Goal: Task Accomplishment & Management: Complete application form

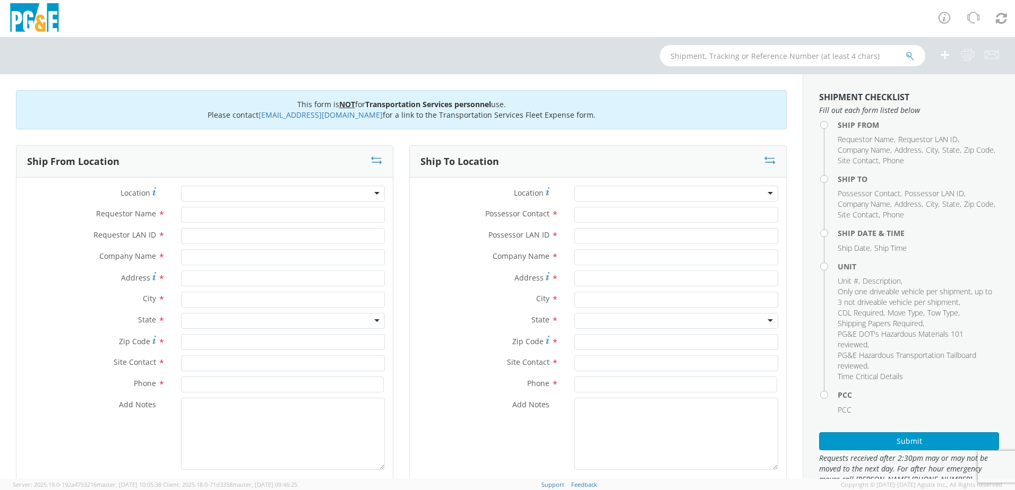
click at [374, 193] on div at bounding box center [283, 194] width 204 height 16
click at [373, 193] on div at bounding box center [283, 194] width 204 height 16
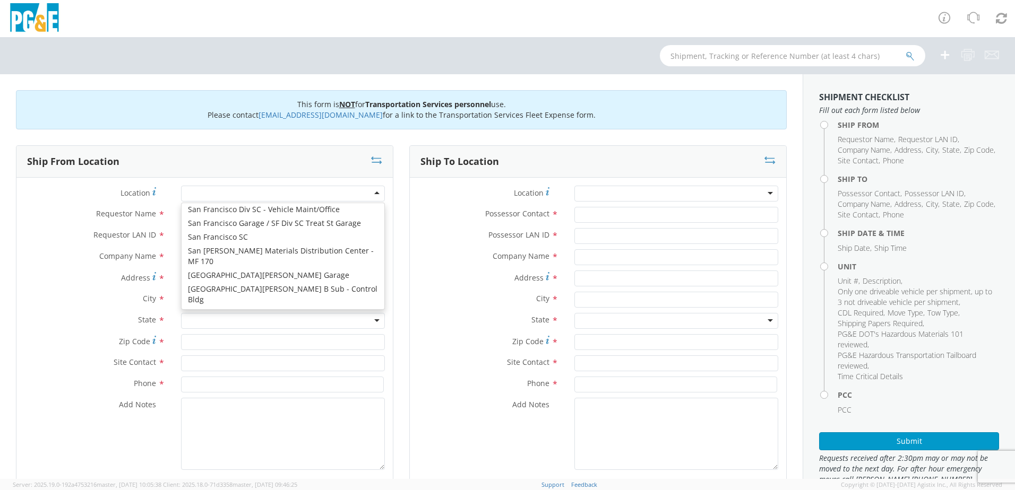
scroll to position [5430, 0]
type input "PG&E"
type input "[STREET_ADDRESS][PERSON_NAME]"
type input "SAN [PERSON_NAME]"
type input "94901"
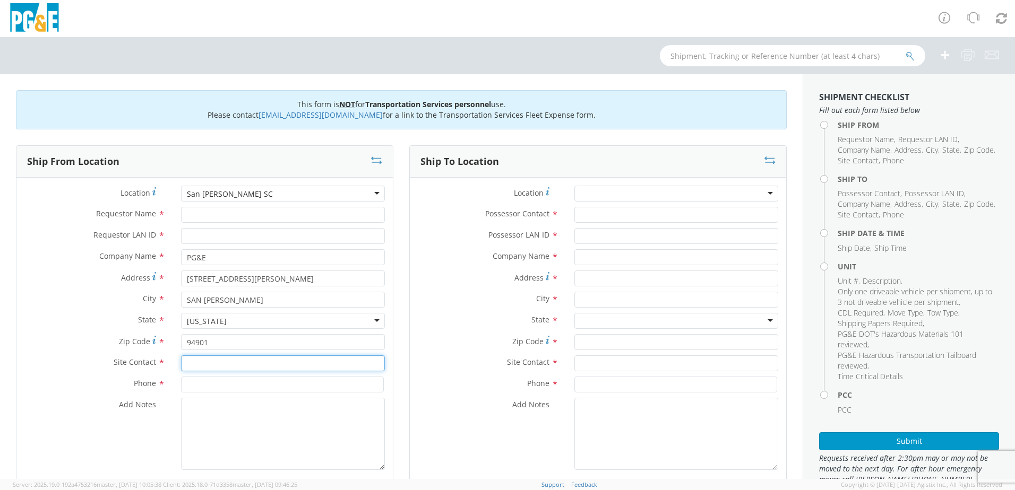
click at [207, 364] on input "text" at bounding box center [283, 364] width 204 height 16
type input "s"
type input "SKIP"
click at [212, 219] on input "Requestor Name *" at bounding box center [283, 215] width 204 height 16
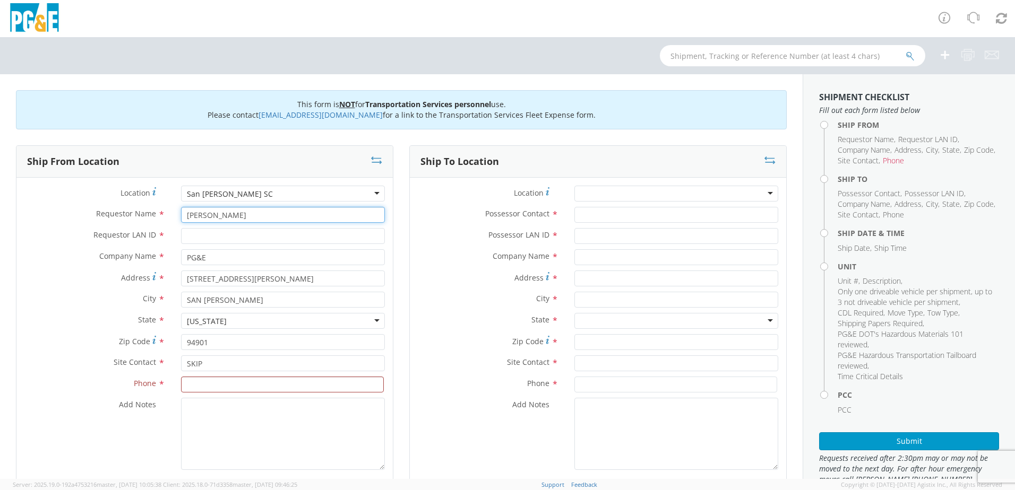
type input "[PERSON_NAME]"
type input "RWGX"
click at [194, 383] on input at bounding box center [282, 385] width 203 height 16
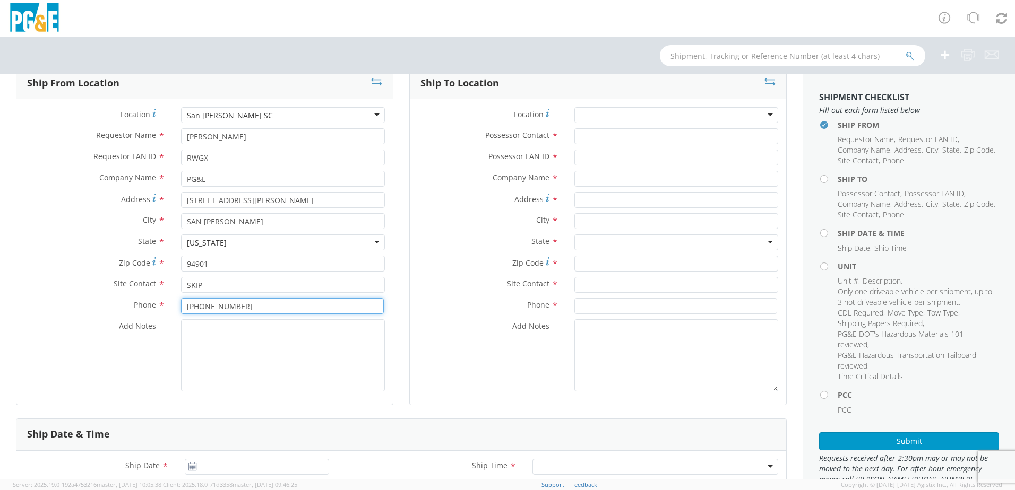
scroll to position [53, 0]
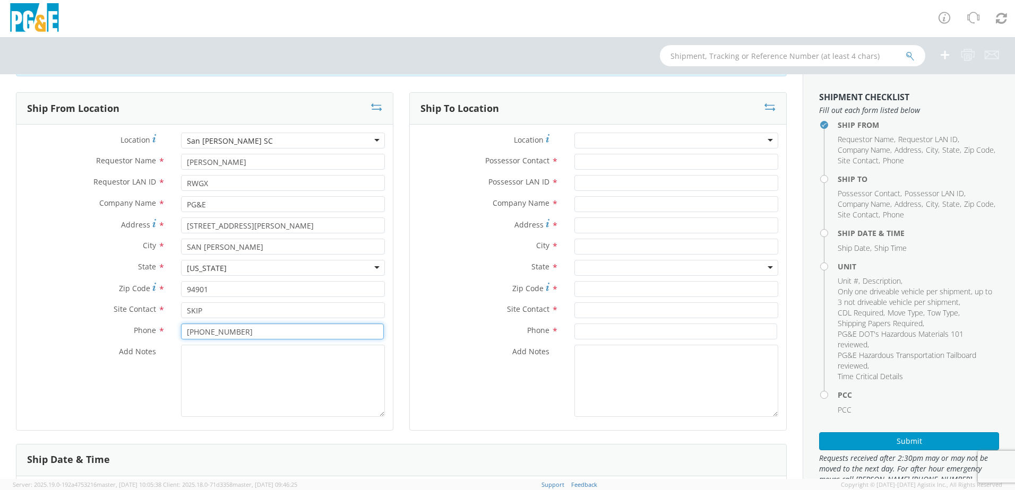
type input "[PHONE_NUMBER]"
click at [761, 138] on div at bounding box center [676, 141] width 204 height 16
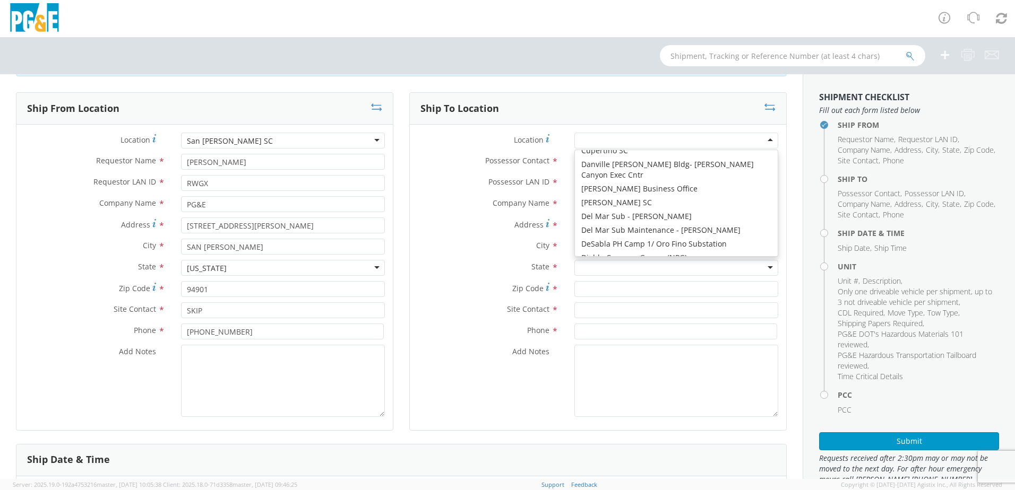
scroll to position [1164, 0]
type input "PG&E"
type input "316 L STREET"
type input "DAVIS"
type input "95616"
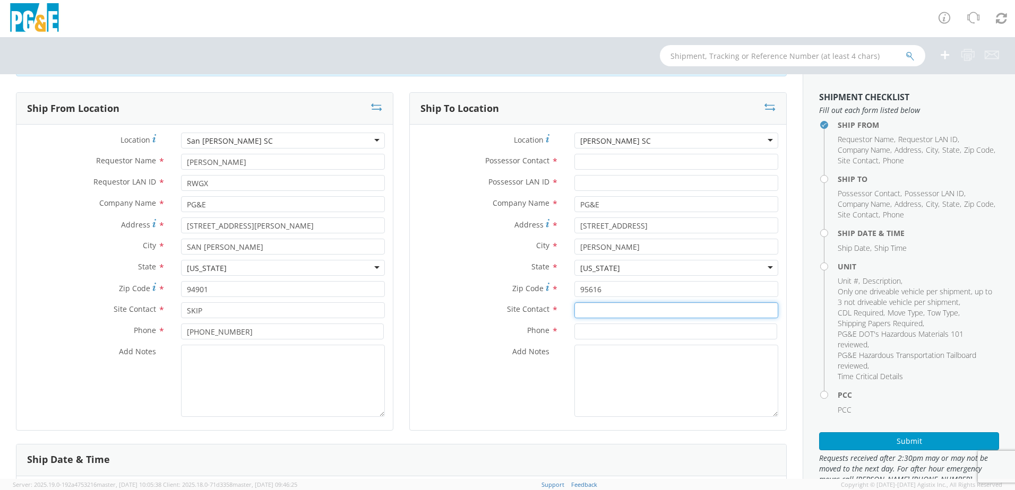
click at [591, 313] on input "text" at bounding box center [676, 310] width 204 height 16
type input "GLENN"
click at [588, 336] on input at bounding box center [675, 332] width 203 height 16
type input "916 667 3446"
click at [579, 161] on input "Possessor Contact *" at bounding box center [676, 162] width 204 height 16
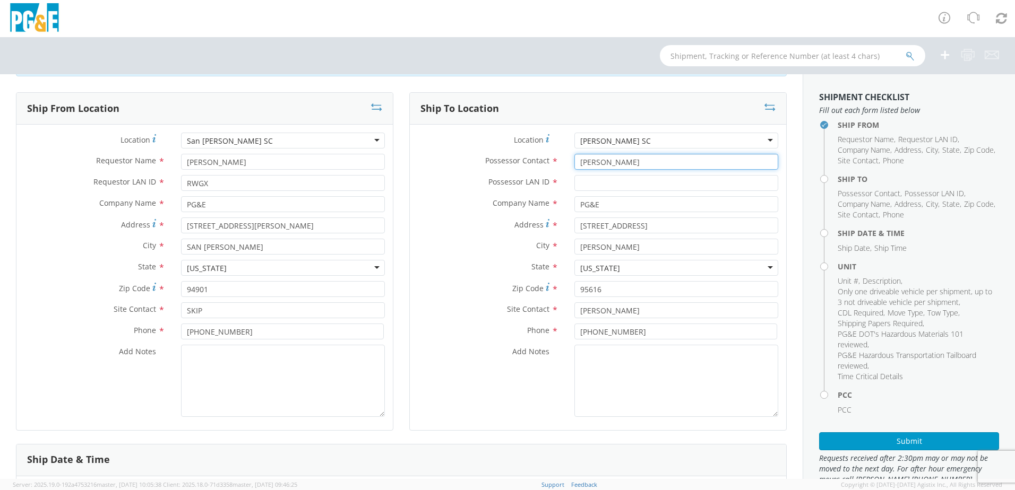
type input "GLENN MOCHEL"
click at [607, 185] on input "Possessor LAN ID *" at bounding box center [676, 183] width 204 height 16
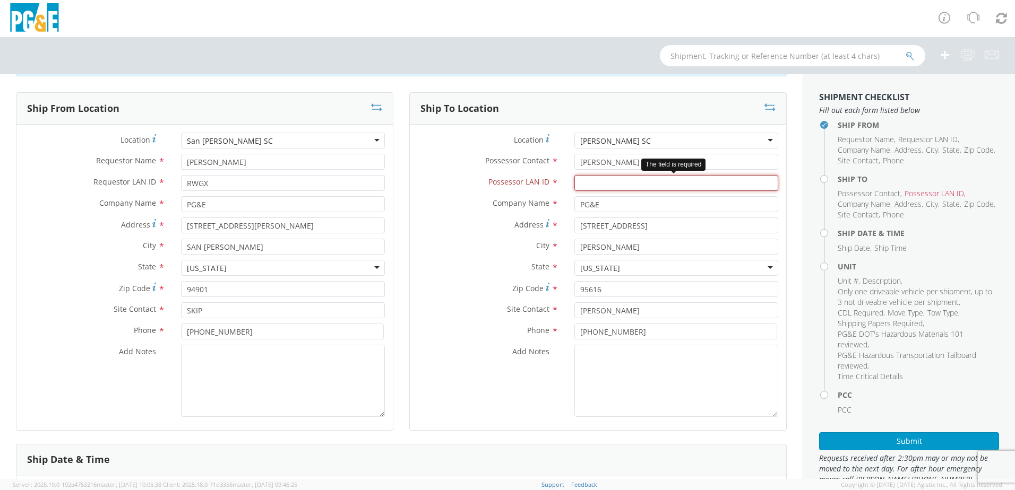
click at [592, 181] on input "Possessor LAN ID *" at bounding box center [676, 183] width 204 height 16
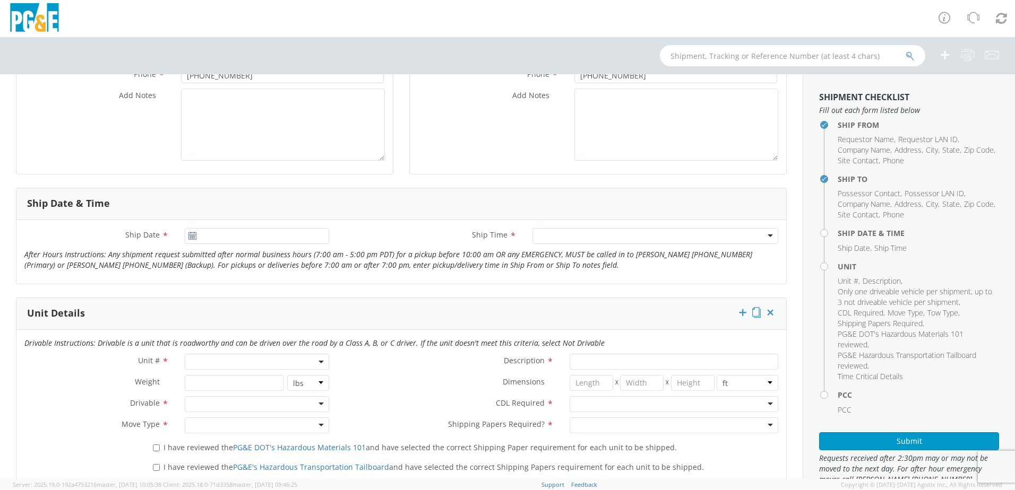
scroll to position [318, 0]
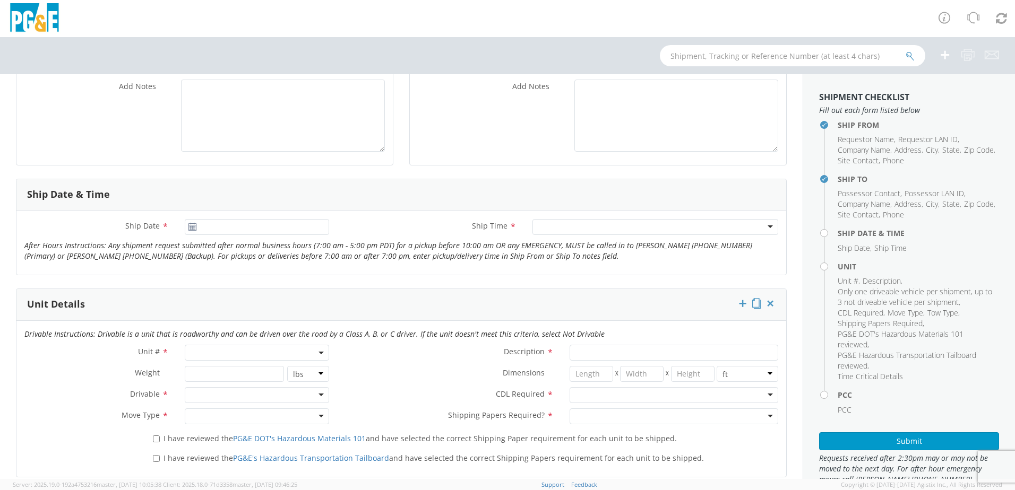
type input "G1MN"
click at [189, 229] on use at bounding box center [191, 226] width 7 height 7
click at [189, 229] on icon at bounding box center [192, 227] width 9 height 8
click at [214, 226] on input "[DATE]" at bounding box center [257, 227] width 144 height 16
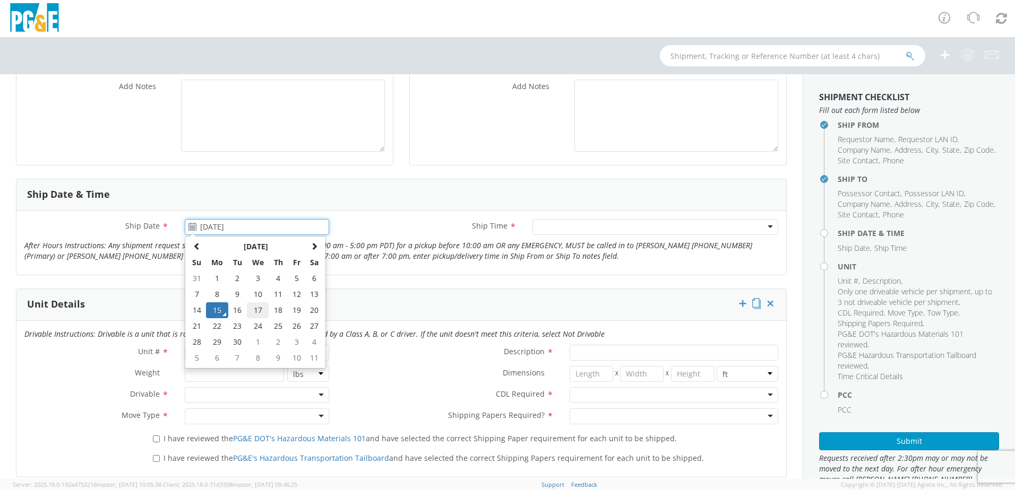
click at [254, 308] on td "17" at bounding box center [258, 310] width 22 height 16
type input "[DATE]"
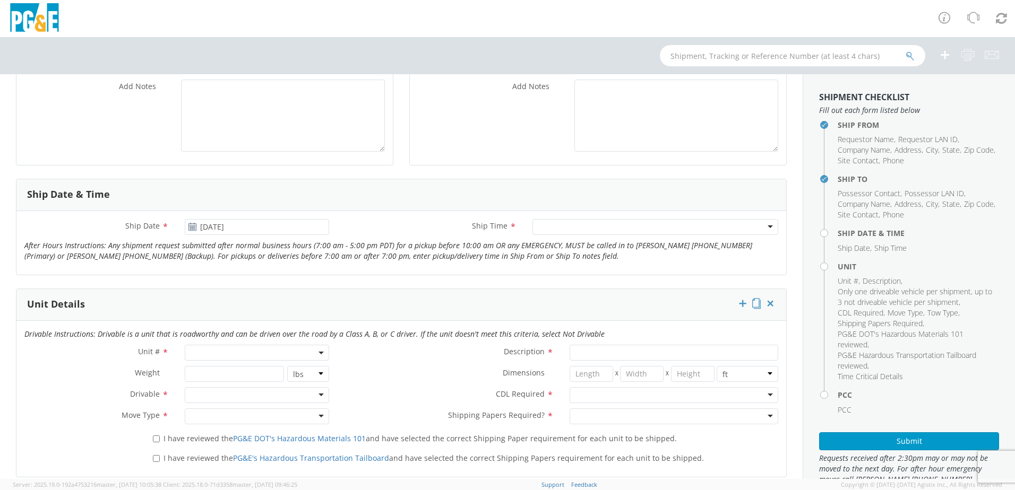
click at [570, 225] on div at bounding box center [655, 227] width 246 height 16
click at [220, 352] on span at bounding box center [257, 353] width 144 height 16
click at [209, 372] on input "search" at bounding box center [255, 370] width 137 height 16
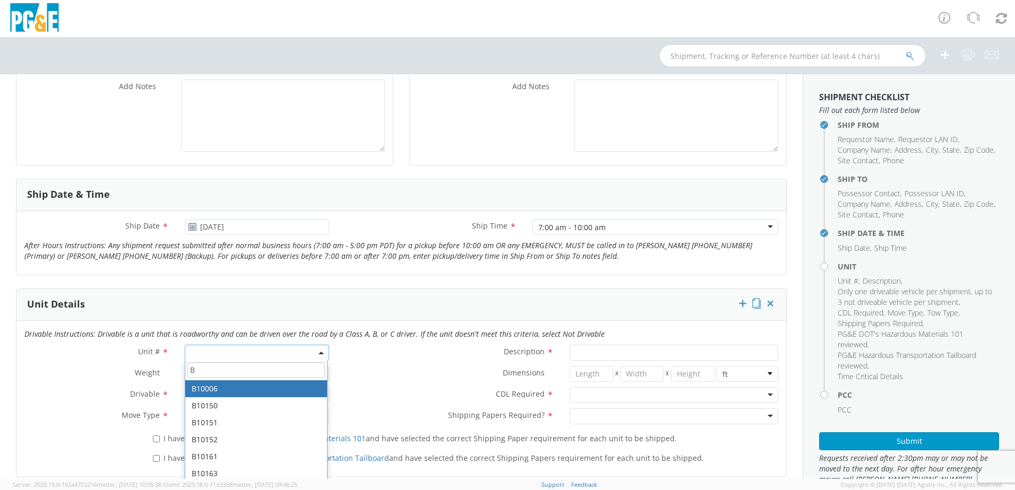
click at [225, 367] on input "B" at bounding box center [255, 370] width 137 height 16
type input "B39225"
type input "TRUCK; TROUBLE W/AERIAL 4X4"
type input "19500"
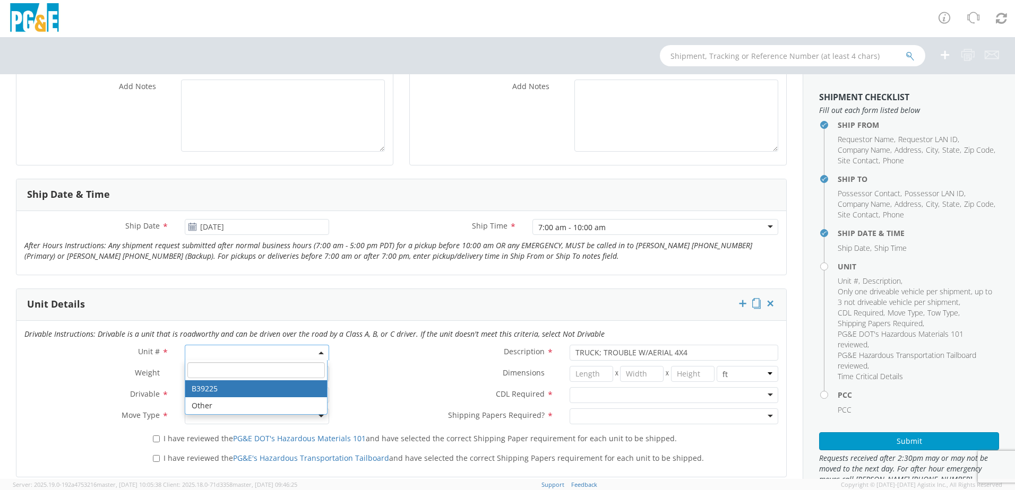
select select "B39225"
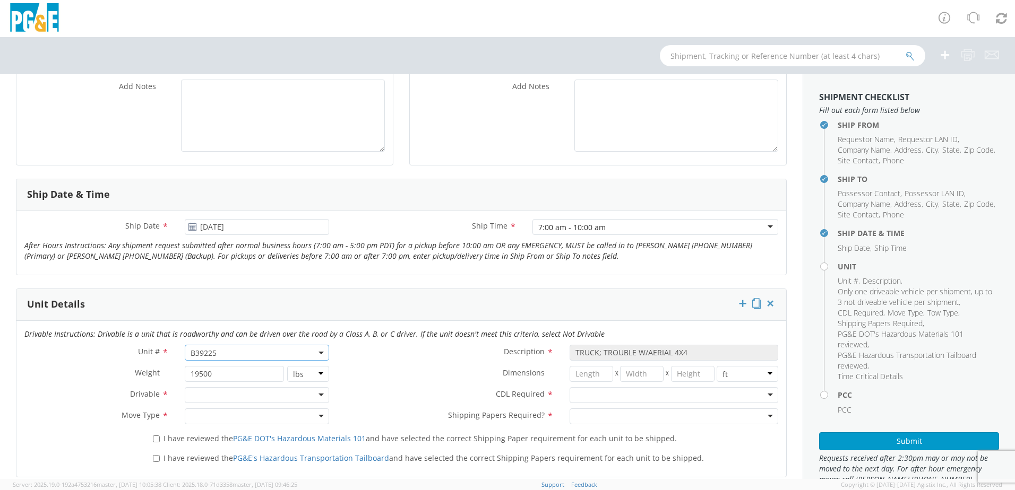
click at [217, 394] on div at bounding box center [257, 395] width 144 height 16
click at [215, 414] on div at bounding box center [257, 417] width 144 height 16
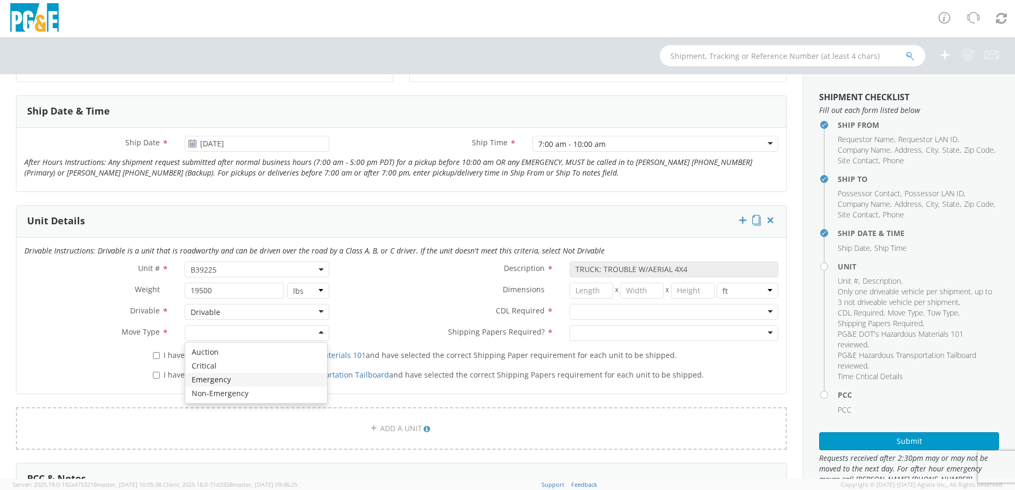
scroll to position [425, 0]
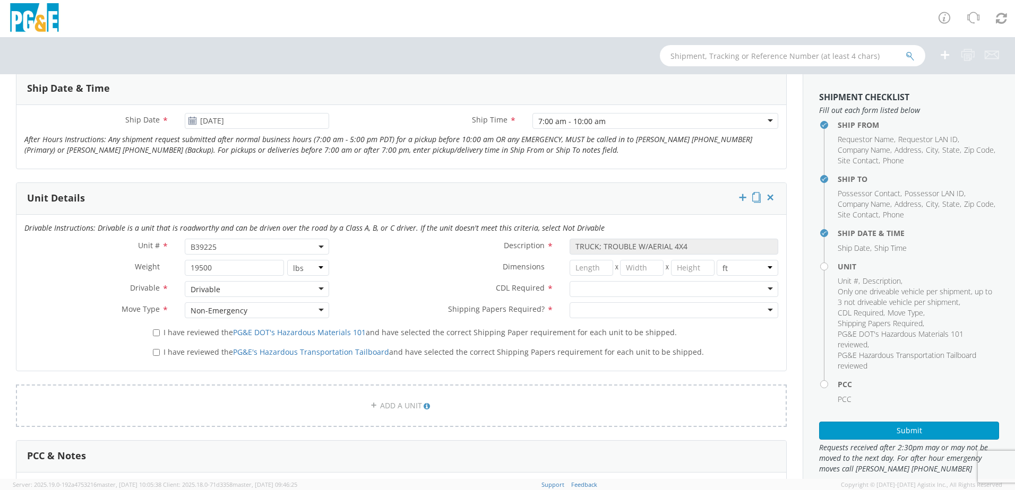
click at [583, 291] on div at bounding box center [673, 289] width 209 height 16
click at [588, 310] on div at bounding box center [673, 310] width 209 height 16
click at [159, 332] on label "I have reviewed the PG&E DOT's Hazardous Materials 101 and have selected the co…" at bounding box center [416, 332] width 526 height 12
click at [159, 332] on input "I have reviewed the PG&E DOT's Hazardous Materials 101 and have selected the co…" at bounding box center [156, 333] width 7 height 7
checkbox input "true"
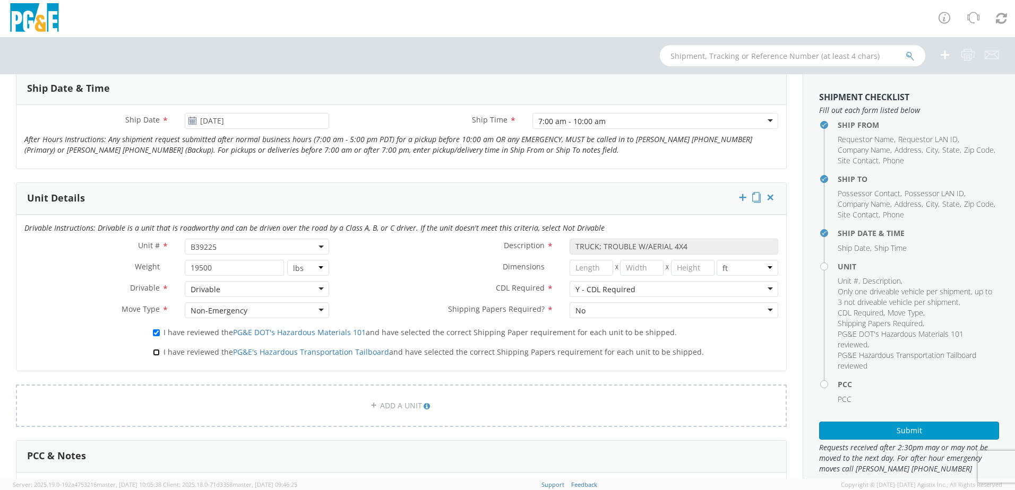
click at [156, 350] on input "I have reviewed the PG&E's Hazardous Transportation Tailboard and have selected…" at bounding box center [156, 352] width 7 height 7
checkbox input "true"
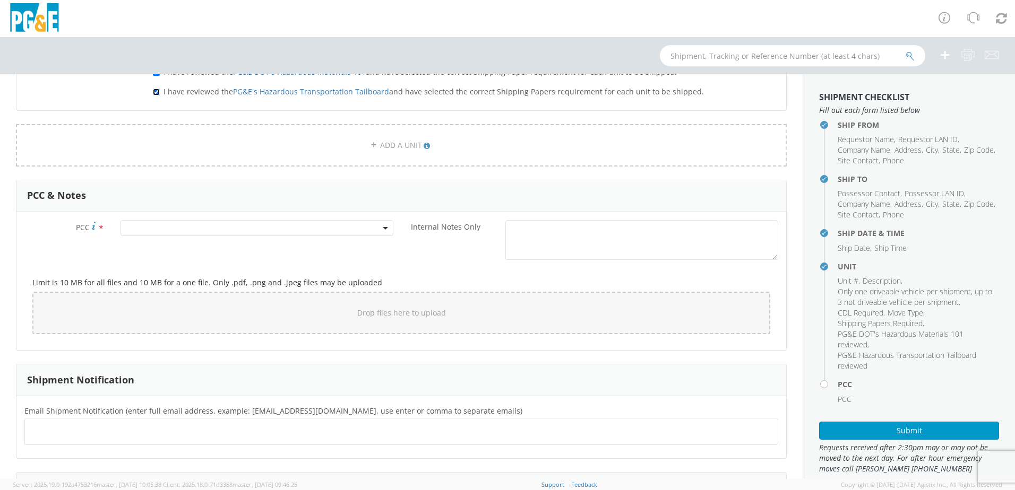
scroll to position [690, 0]
click at [137, 223] on span at bounding box center [256, 223] width 273 height 16
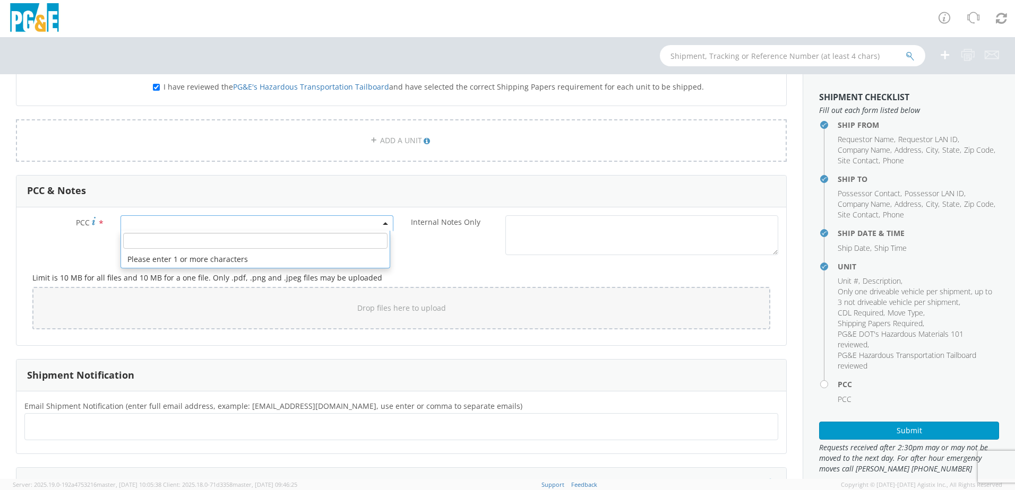
click at [149, 237] on input "number" at bounding box center [255, 241] width 264 height 16
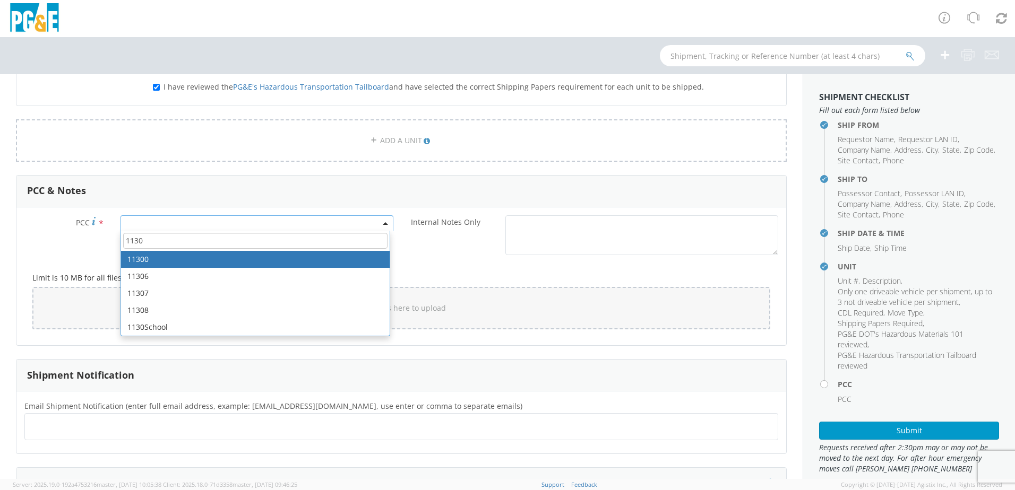
type input "11307"
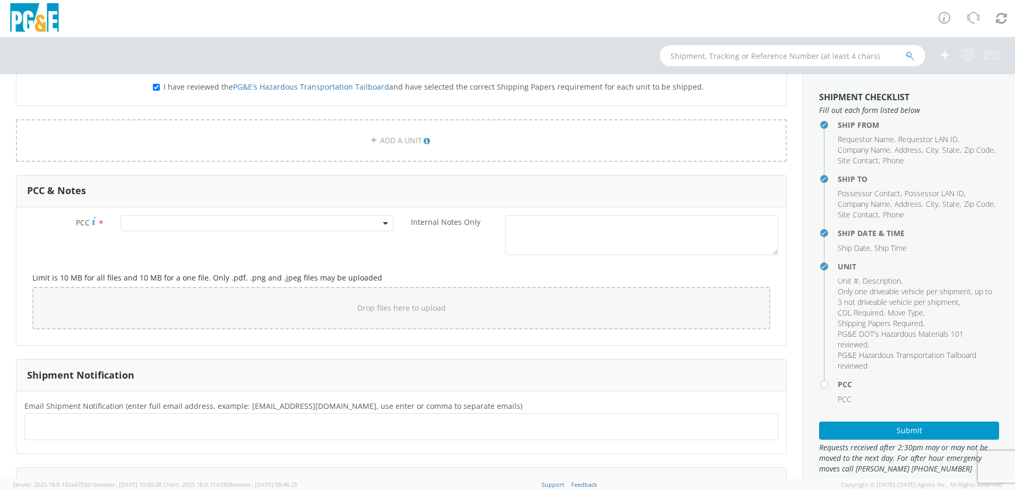
click at [205, 351] on form "Ship From Location Location * San Rafael SC San Rafael SC (OBSOLETE) BURNEY SC …" at bounding box center [401, 7] width 771 height 1103
click at [33, 423] on input "text" at bounding box center [69, 426] width 81 height 15
type input "G1MN@PGE.COM"
click at [234, 220] on span at bounding box center [256, 223] width 273 height 16
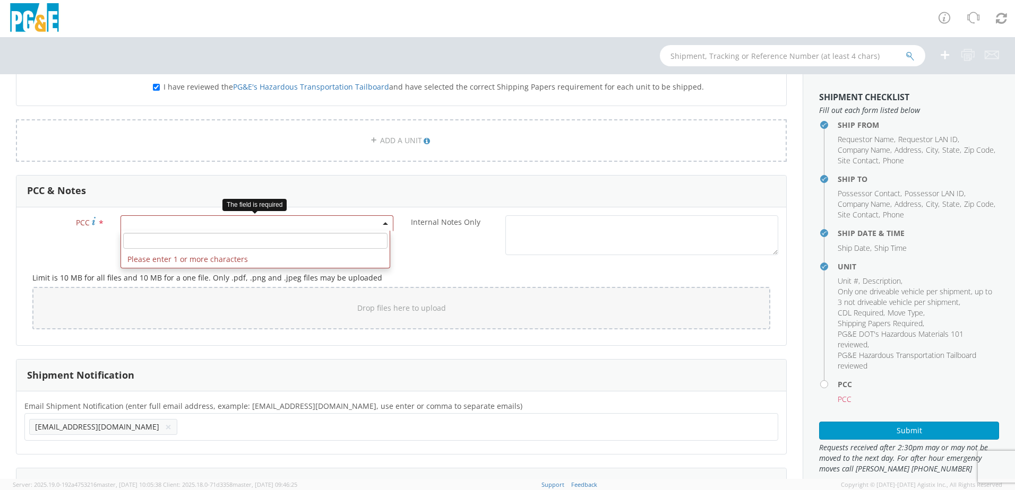
click at [205, 243] on input "number" at bounding box center [255, 241] width 264 height 16
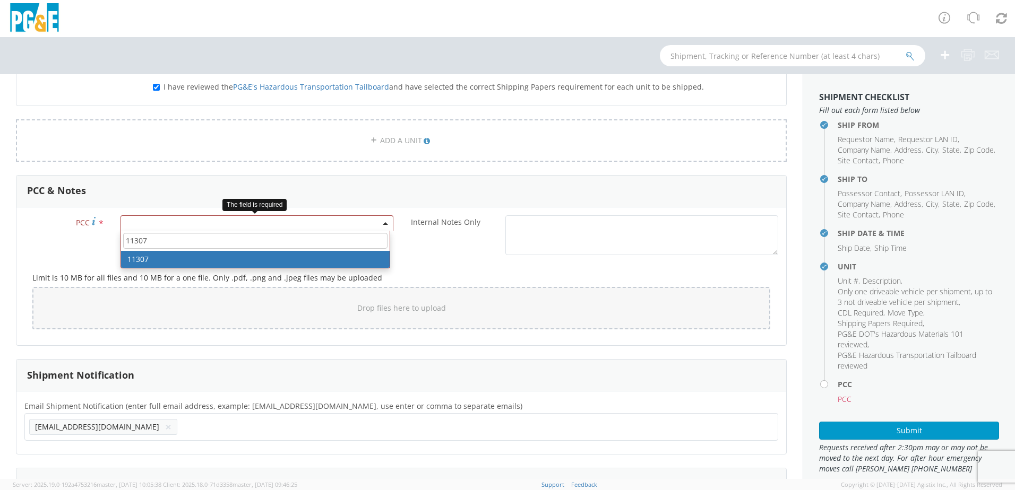
type input "11307"
select select "11307"
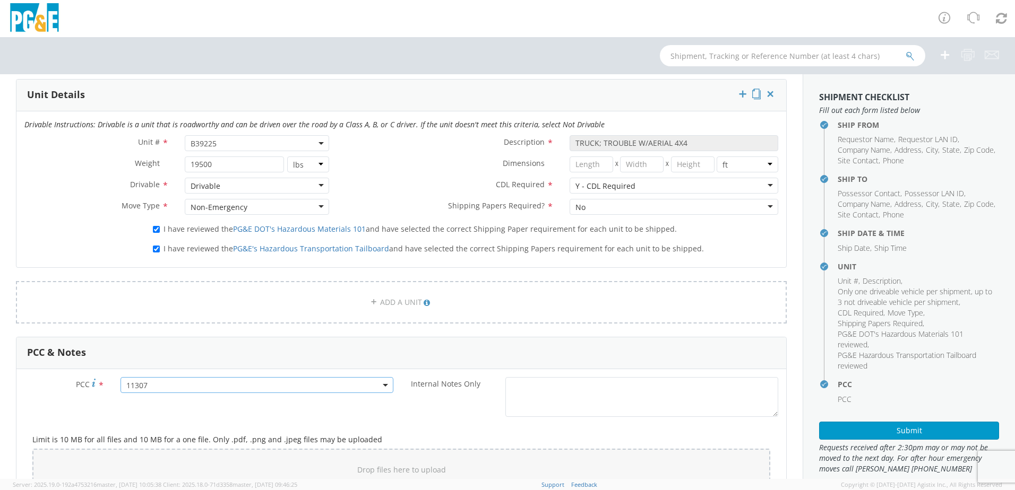
scroll to position [531, 0]
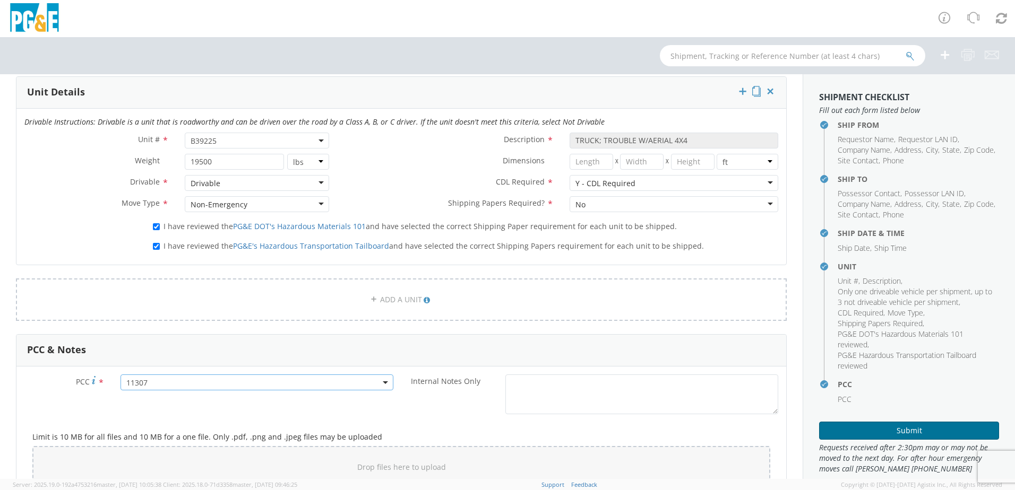
click at [903, 430] on button "Submit" at bounding box center [909, 431] width 180 height 18
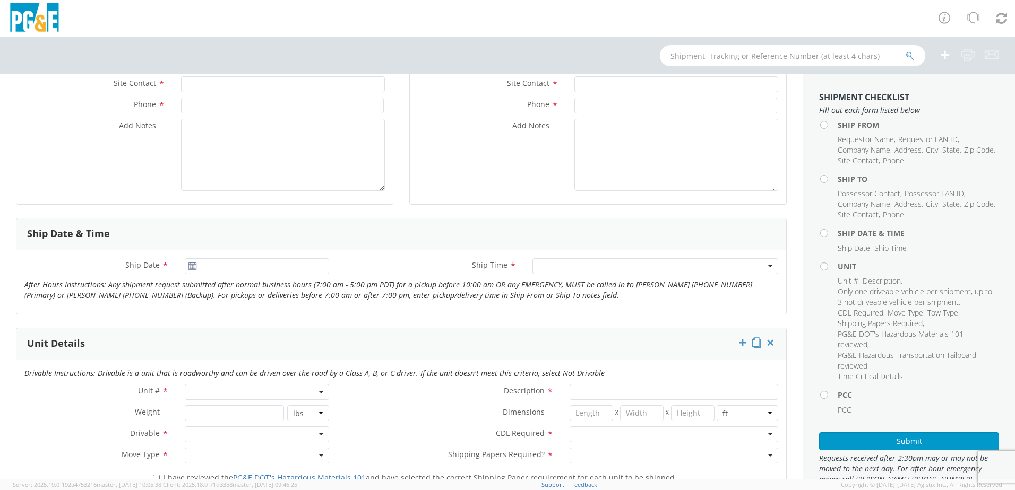
scroll to position [318, 0]
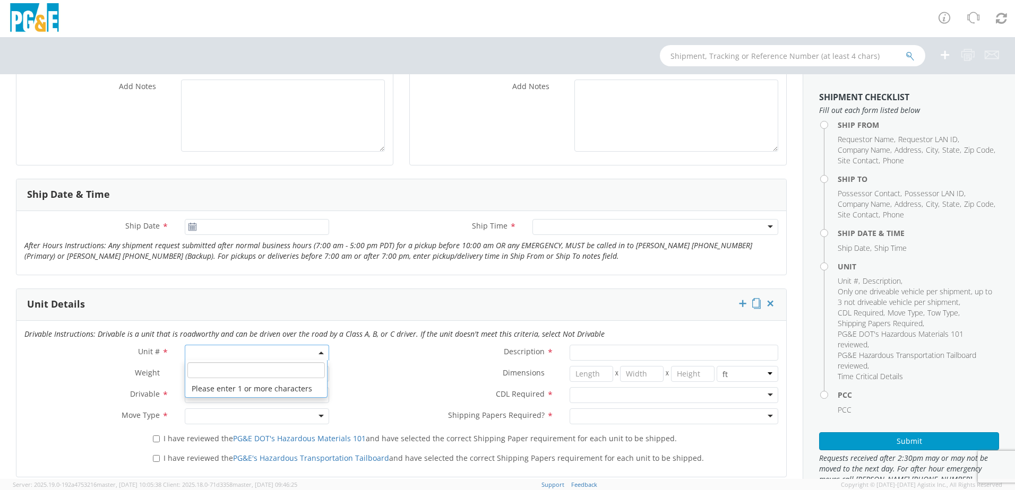
click at [205, 350] on span at bounding box center [257, 353] width 144 height 16
click at [212, 369] on input "search" at bounding box center [255, 370] width 137 height 16
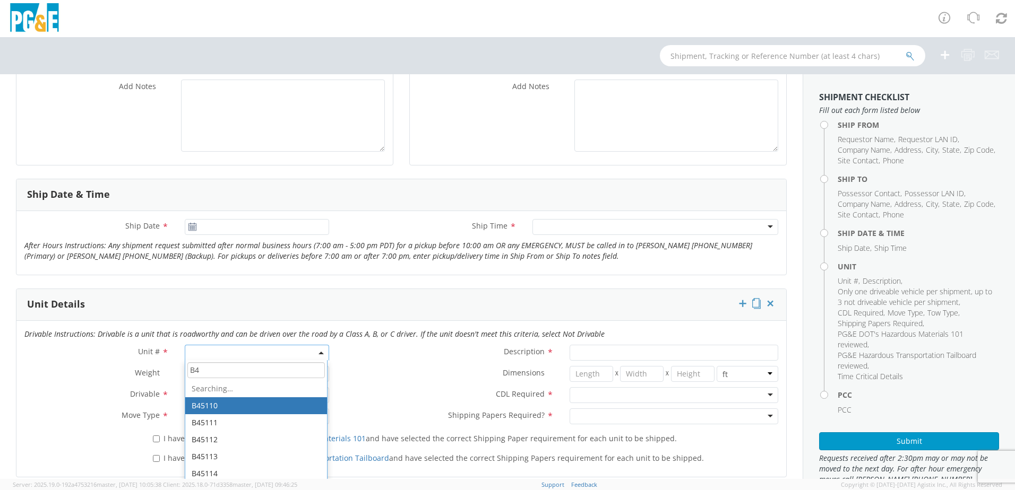
type input "B"
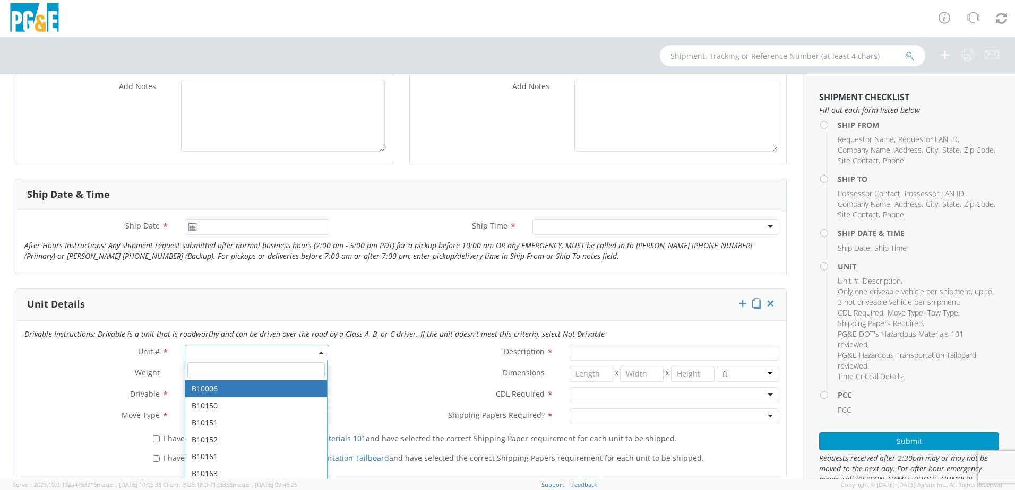
click at [352, 374] on label "Dimensions *" at bounding box center [449, 373] width 224 height 14
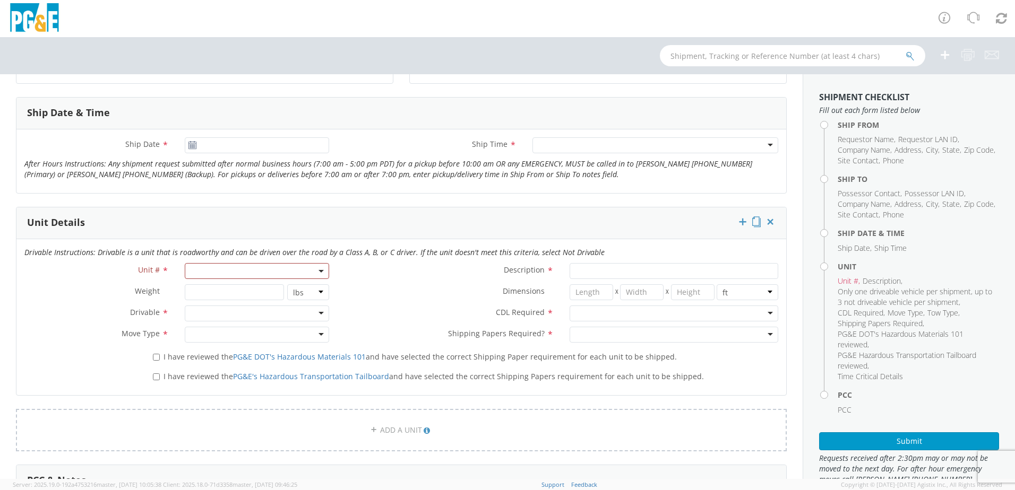
scroll to position [478, 0]
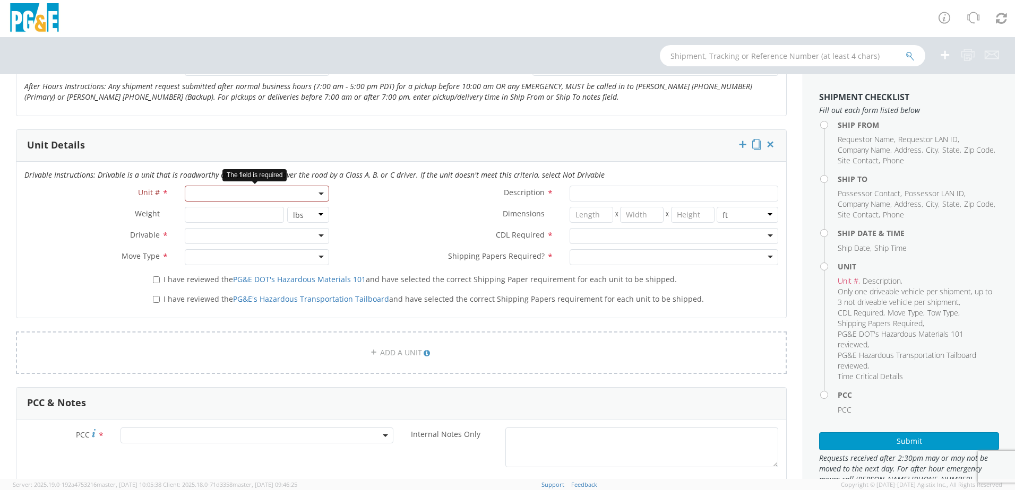
click at [321, 193] on span at bounding box center [257, 194] width 144 height 16
click at [230, 209] on input "search" at bounding box center [255, 211] width 137 height 16
click at [229, 209] on input "search" at bounding box center [255, 211] width 137 height 16
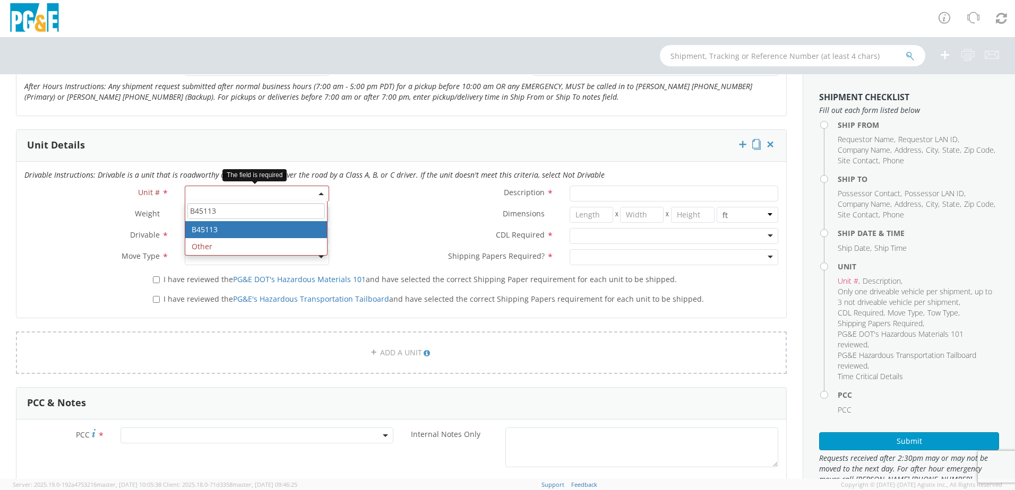
type input "B45113"
type input "TRUCK; TROUBLE W/AERIAL 4X4"
select select "B45113"
select select "? string: ?"
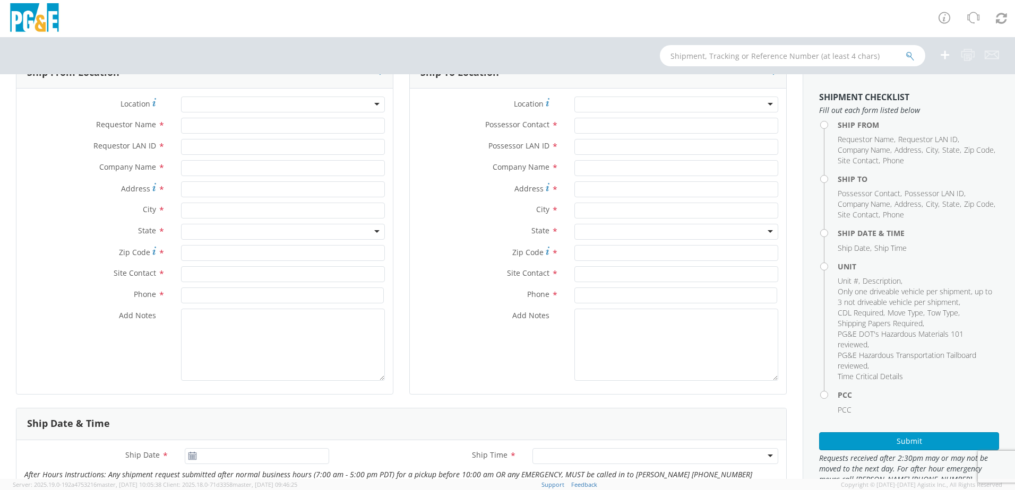
scroll to position [0, 0]
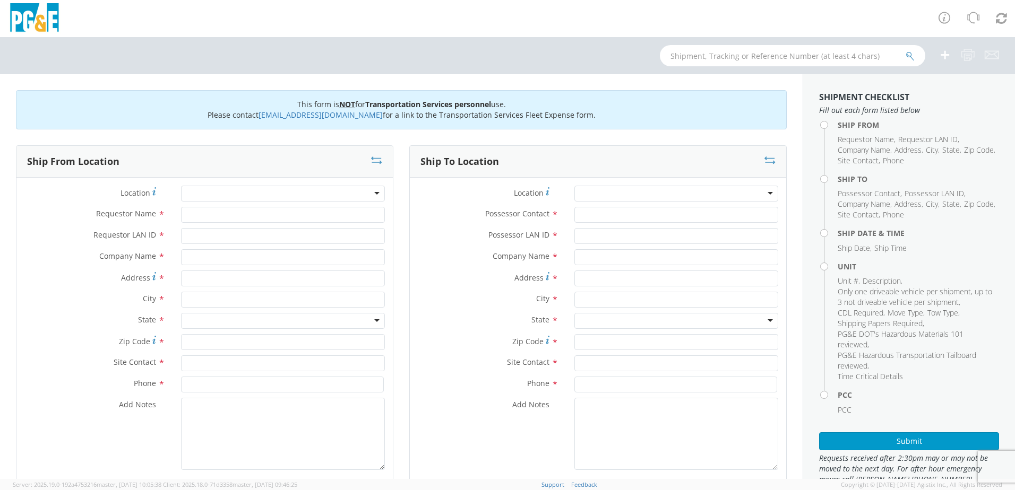
click at [767, 195] on div at bounding box center [676, 194] width 204 height 16
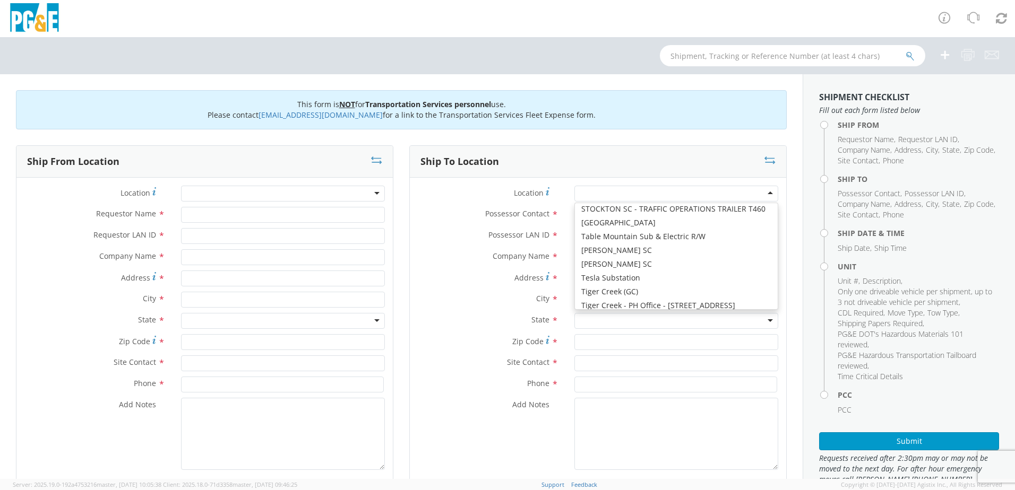
scroll to position [6299, 0]
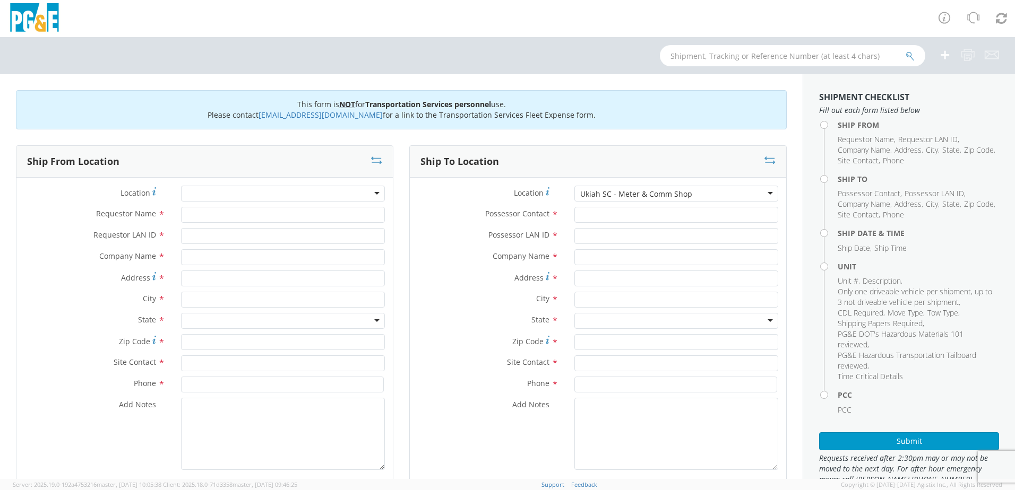
type input "PG&E"
type input "[STREET_ADDRESS]"
type input "UKIAH"
type input "95482"
click at [616, 219] on input "Possessor Contact *" at bounding box center [676, 215] width 204 height 16
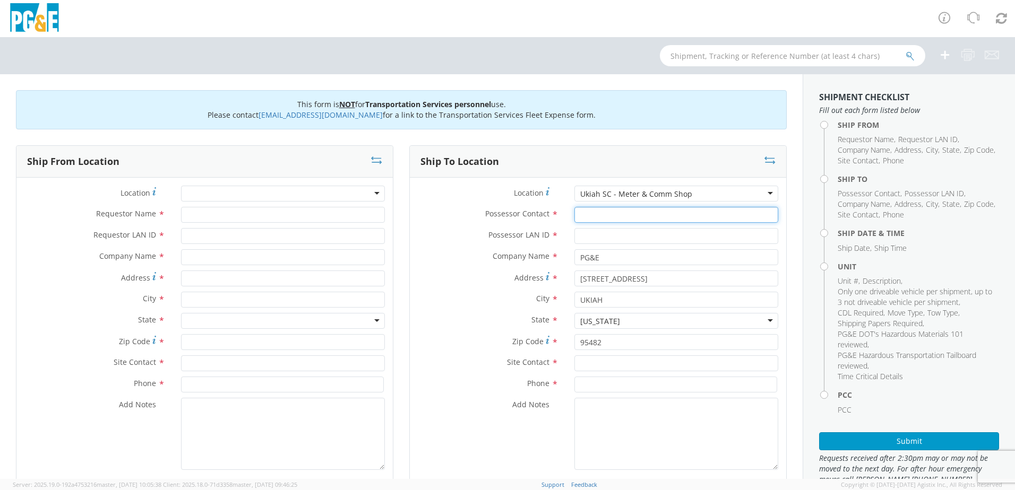
type input "s"
type input "[PERSON_NAME]"
click at [616, 243] on input "Possessor LAN ID *" at bounding box center [676, 236] width 204 height 16
type input "SIB6"
click at [584, 364] on input "text" at bounding box center [676, 364] width 204 height 16
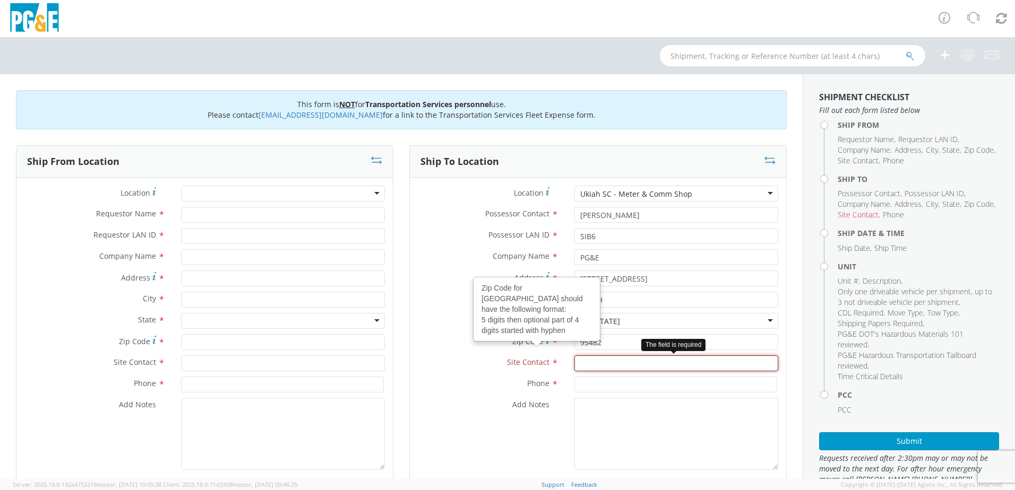
click at [597, 362] on input "text" at bounding box center [676, 364] width 204 height 16
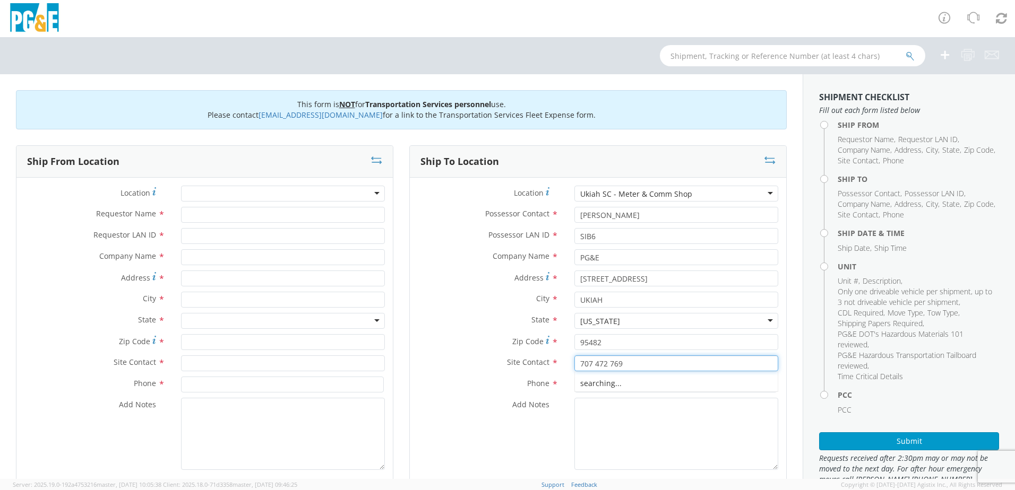
type input "[PHONE_NUMBER]"
drag, startPoint x: 624, startPoint y: 363, endPoint x: 569, endPoint y: 365, distance: 54.7
click at [574, 365] on input "[PHONE_NUMBER]" at bounding box center [676, 364] width 204 height 16
click at [585, 387] on input at bounding box center [675, 385] width 203 height 16
paste input "[PHONE_NUMBER]"
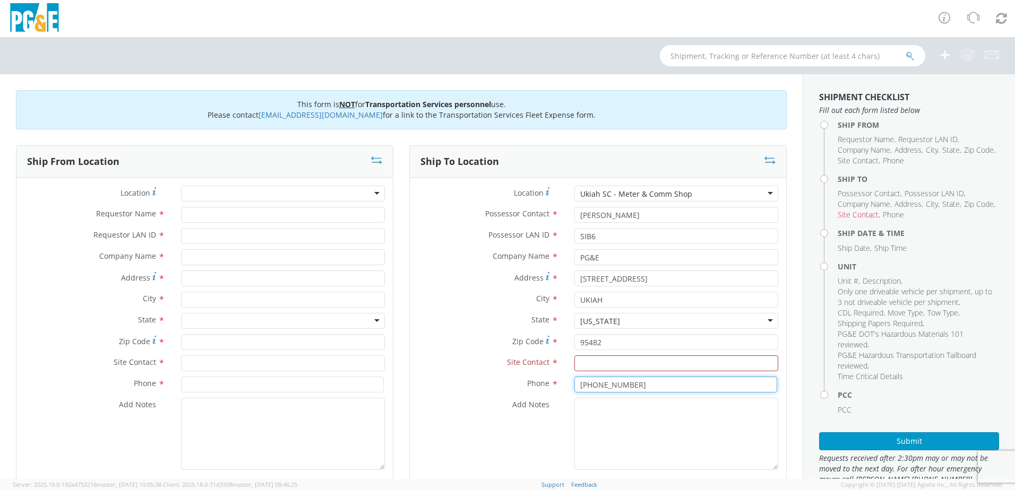
type input "[PHONE_NUMBER]"
click at [589, 362] on input "text" at bounding box center [676, 364] width 204 height 16
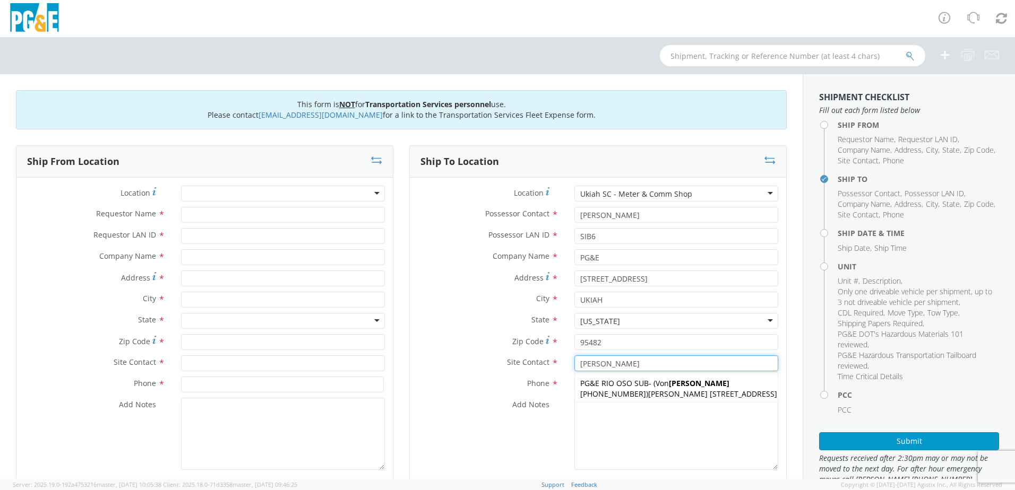
type input "[PERSON_NAME]"
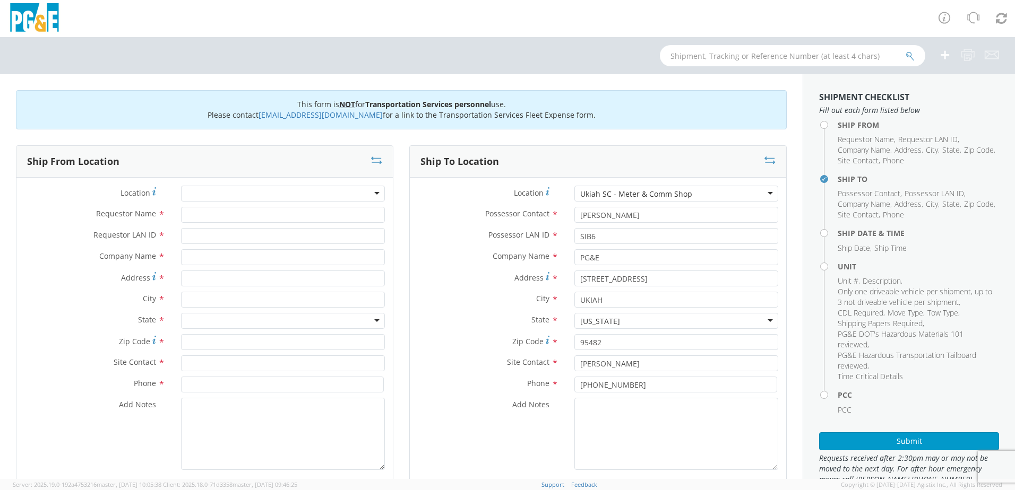
click at [554, 444] on div "Add Notes *" at bounding box center [598, 434] width 376 height 72
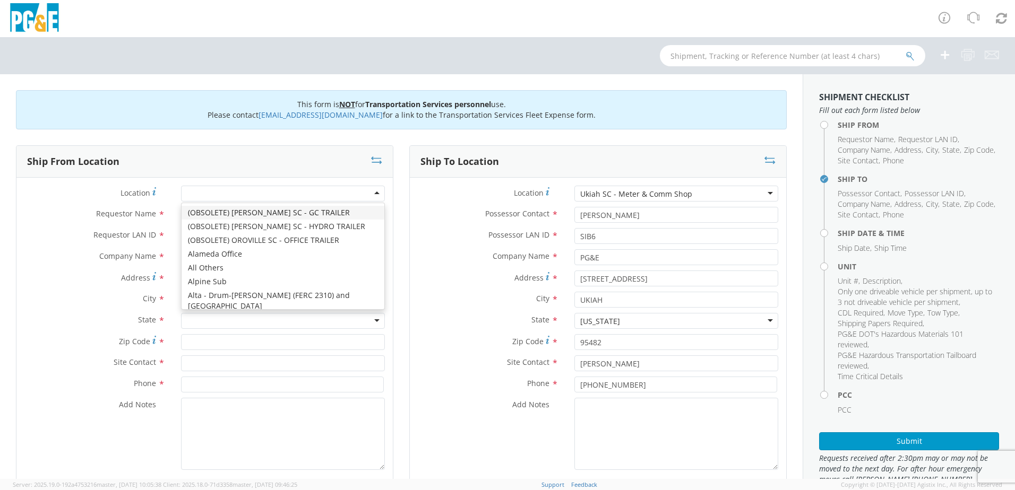
click at [200, 190] on div at bounding box center [283, 194] width 204 height 16
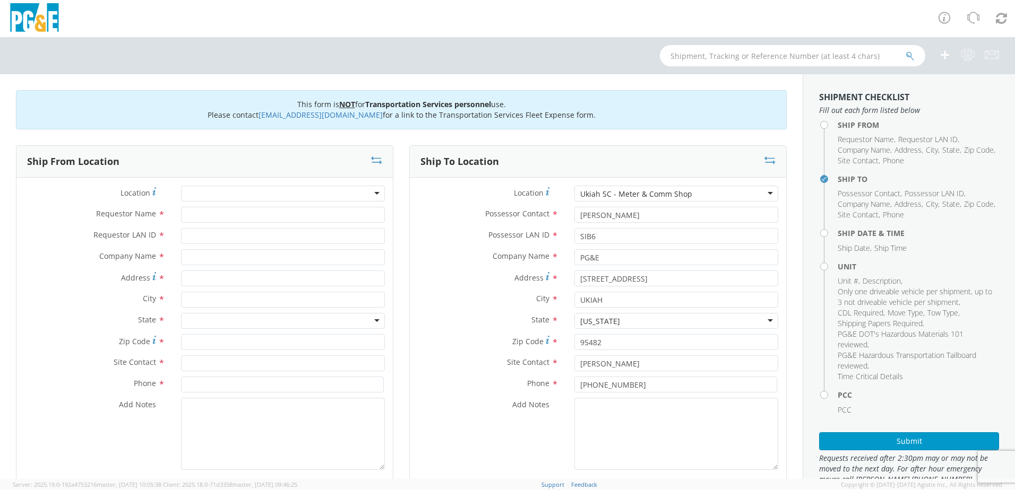
click at [374, 195] on div at bounding box center [283, 194] width 204 height 16
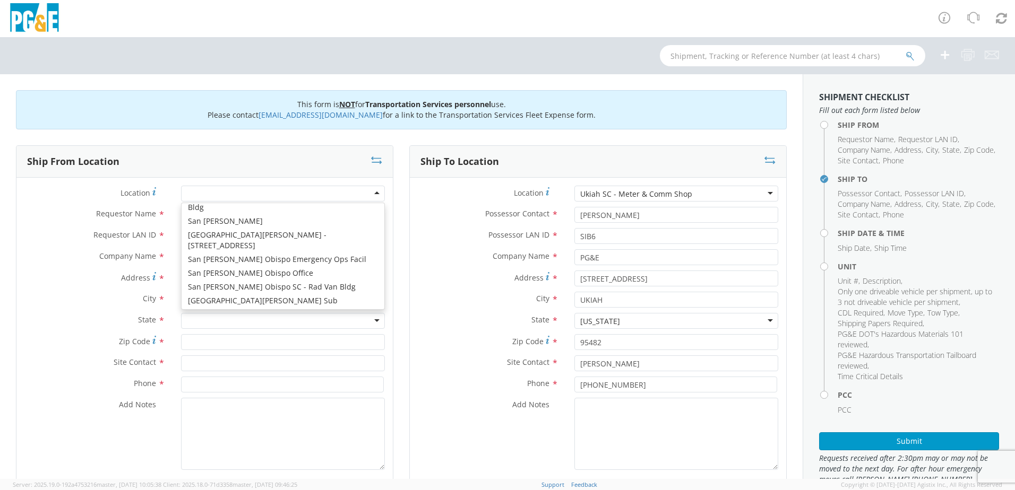
scroll to position [5470, 0]
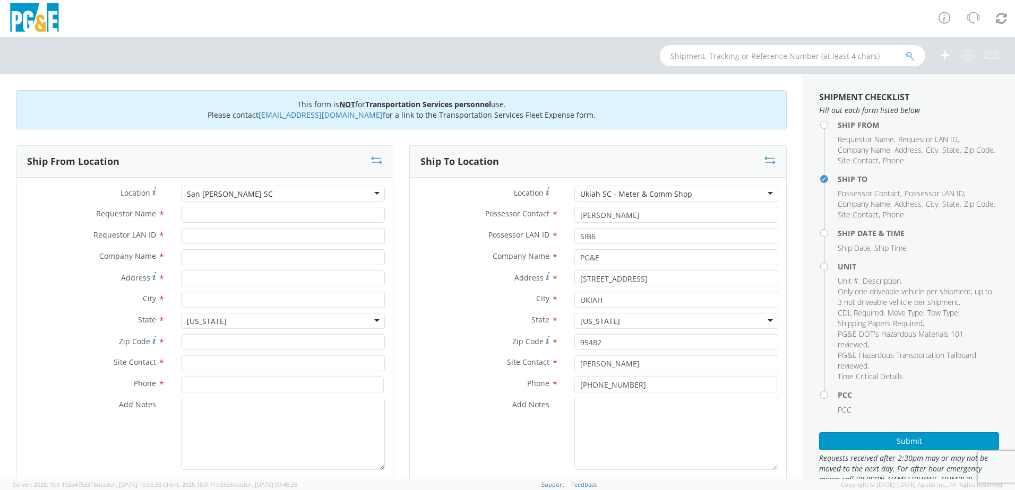
type input "PG&E"
type input "[STREET_ADDRESS][PERSON_NAME]"
type input "SAN [PERSON_NAME]"
type input "94901"
click at [220, 214] on input "Requestor Name *" at bounding box center [283, 215] width 204 height 16
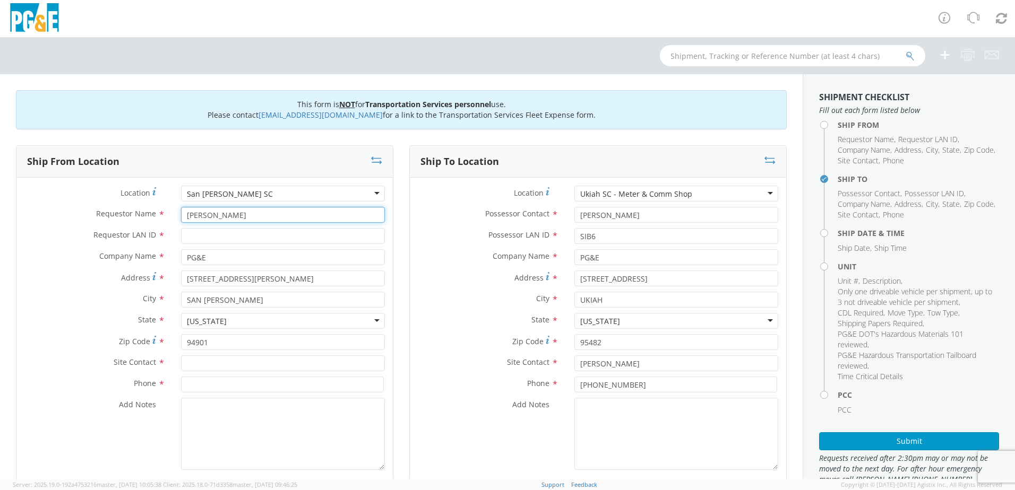
type input "[PERSON_NAME]"
type input "[PHONE_NUMBER]"
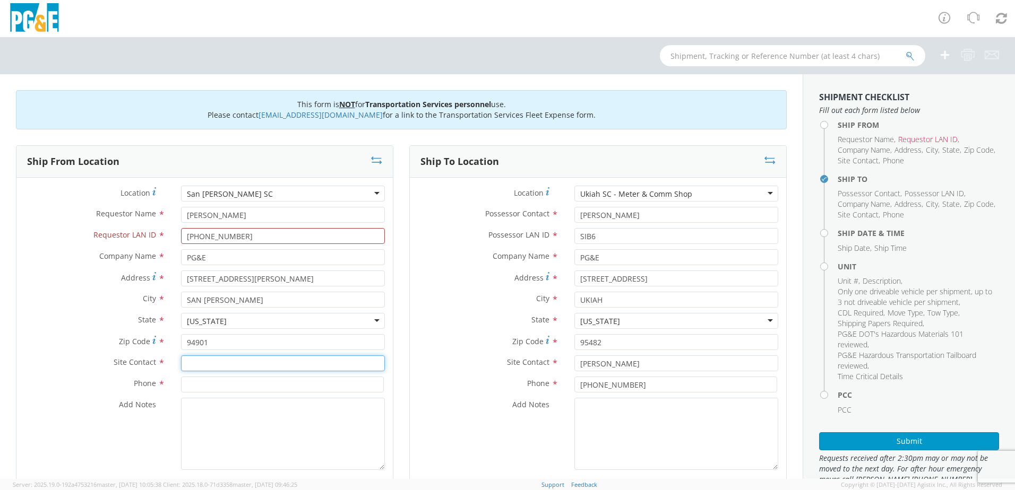
click at [193, 364] on input "text" at bounding box center [283, 364] width 204 height 16
type input "SKIP"
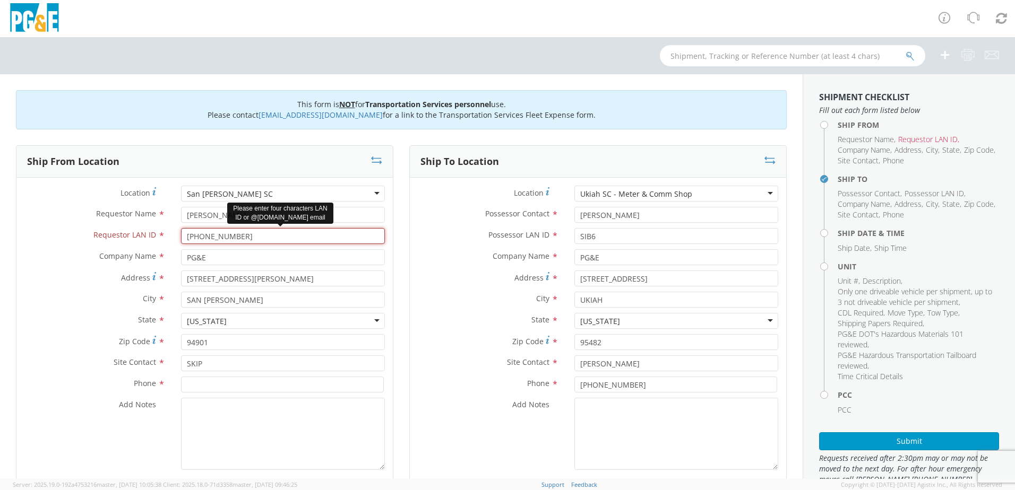
drag, startPoint x: 243, startPoint y: 237, endPoint x: 186, endPoint y: 240, distance: 57.4
click at [186, 240] on input "[PHONE_NUMBER]" at bounding box center [283, 236] width 204 height 16
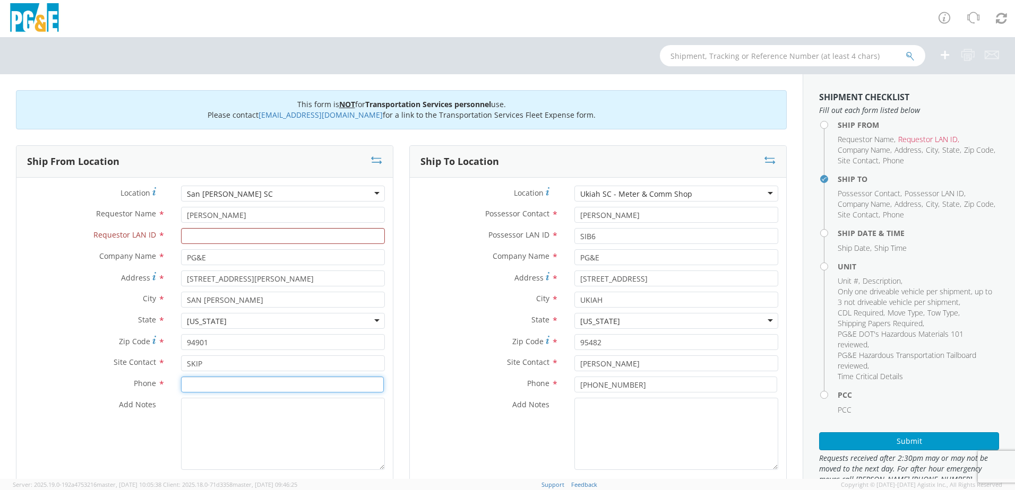
click at [184, 385] on input at bounding box center [282, 385] width 203 height 16
paste input "[PHONE_NUMBER]"
type input "[PHONE_NUMBER]"
click at [208, 237] on input "Requestor LAN ID *" at bounding box center [283, 236] width 204 height 16
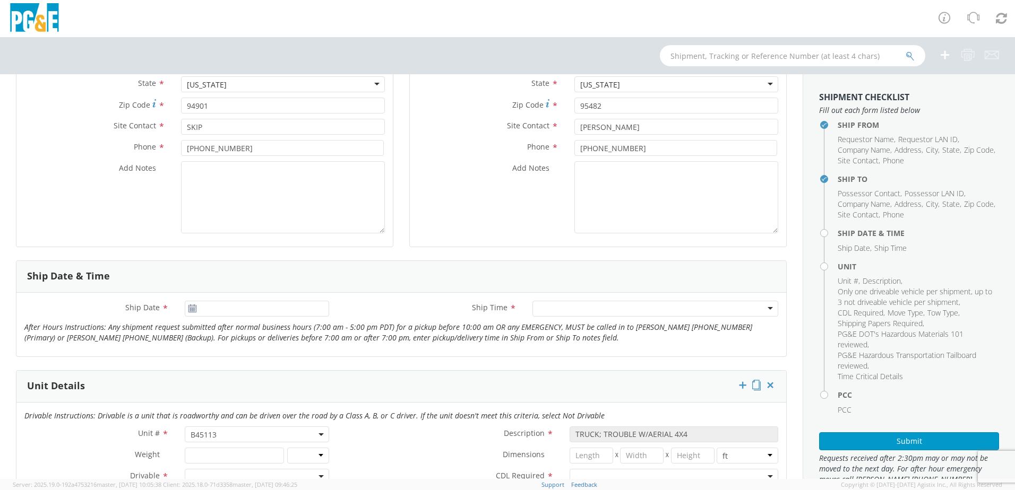
scroll to position [265, 0]
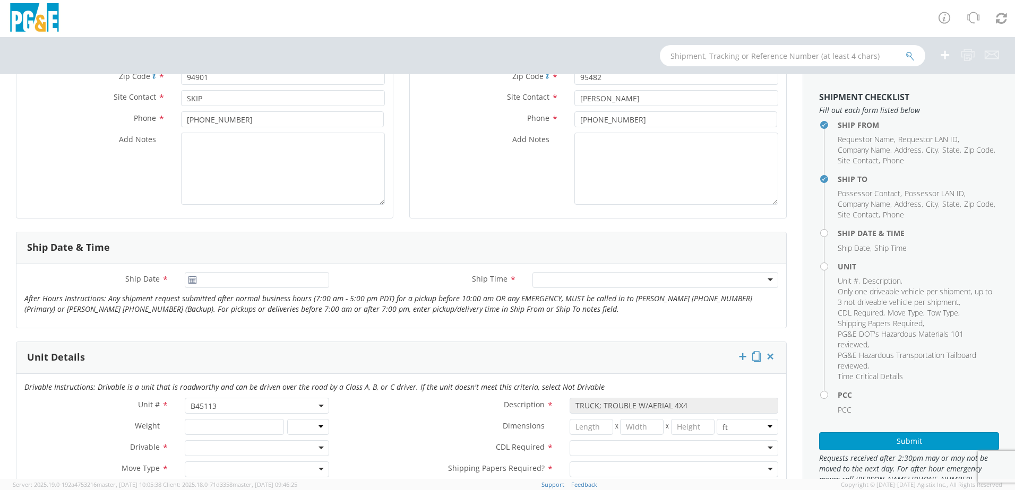
type input "RWGX"
click at [245, 282] on input "[DATE]" at bounding box center [257, 280] width 144 height 16
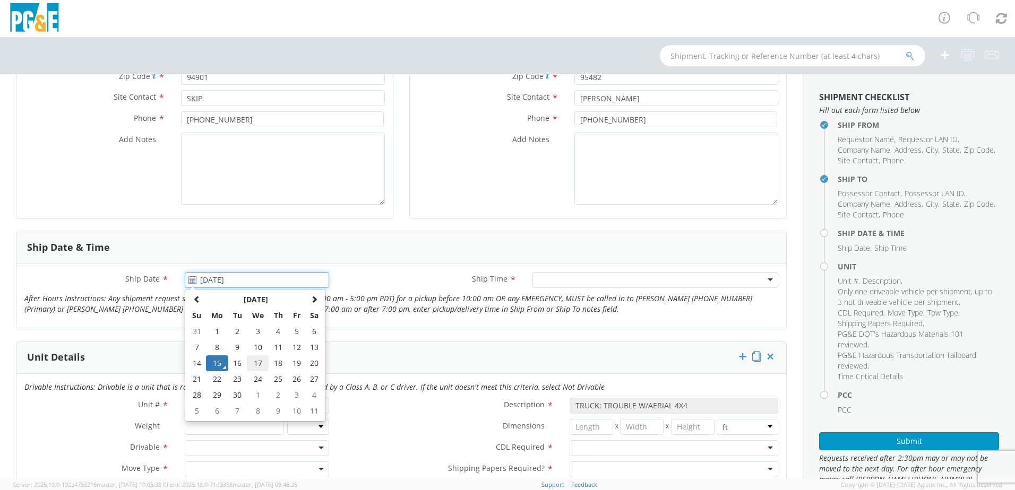
click at [253, 363] on td "17" at bounding box center [258, 364] width 22 height 16
type input "[DATE]"
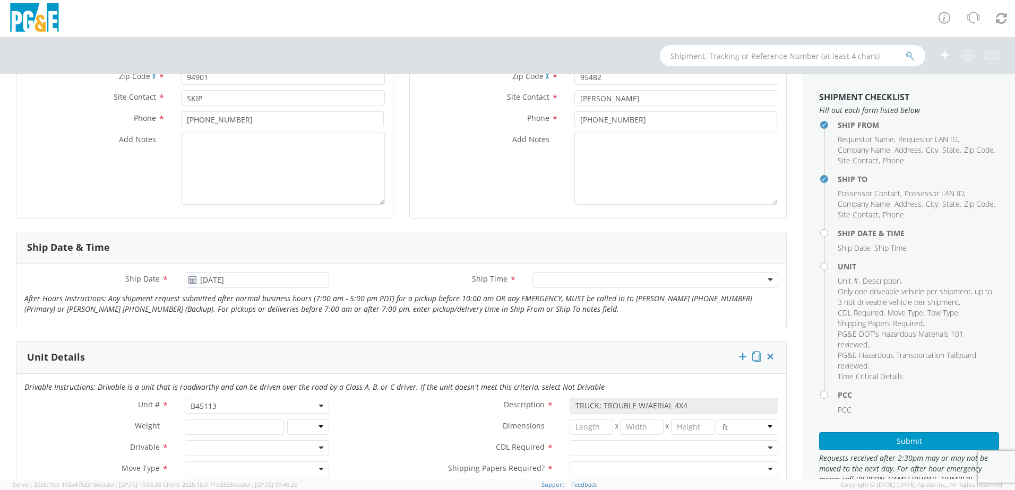
click at [581, 275] on div at bounding box center [655, 280] width 246 height 16
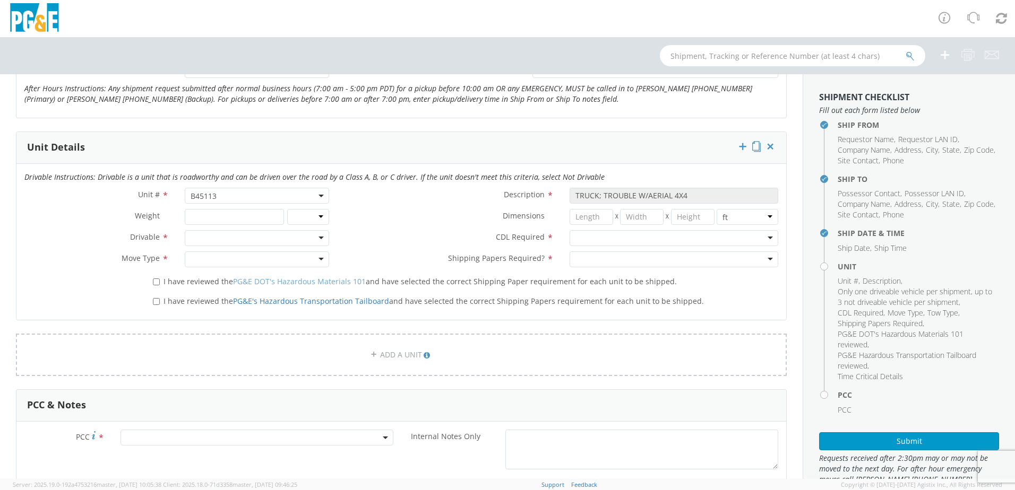
scroll to position [478, 0]
click at [316, 236] on div at bounding box center [257, 236] width 144 height 16
click at [246, 247] on div "Drivable Not Drivable" at bounding box center [256, 262] width 142 height 33
click at [244, 255] on div at bounding box center [257, 257] width 144 height 16
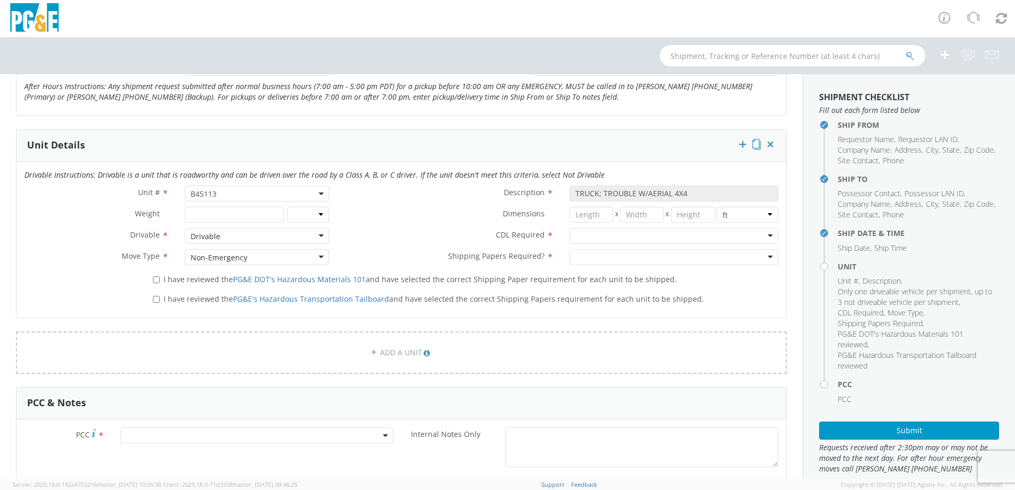
click at [159, 282] on label "I have reviewed the PG&E DOT's Hazardous Materials 101 and have selected the co…" at bounding box center [416, 279] width 526 height 12
click at [159, 282] on input "I have reviewed the PG&E DOT's Hazardous Materials 101 and have selected the co…" at bounding box center [156, 279] width 7 height 7
checkbox input "true"
click at [156, 302] on input "I have reviewed the PG&E's Hazardous Transportation Tailboard and have selected…" at bounding box center [156, 299] width 7 height 7
checkbox input "true"
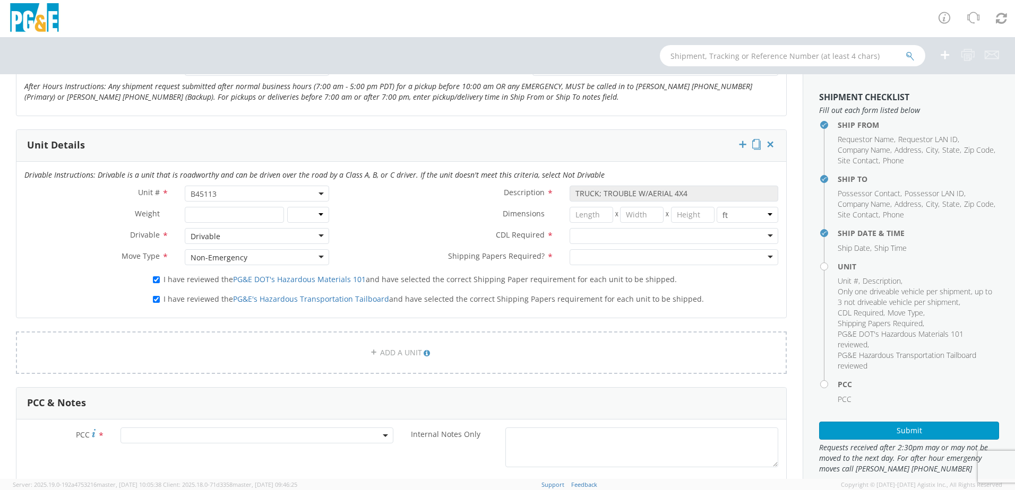
click at [574, 231] on div at bounding box center [673, 236] width 209 height 16
click at [581, 257] on div at bounding box center [673, 257] width 209 height 16
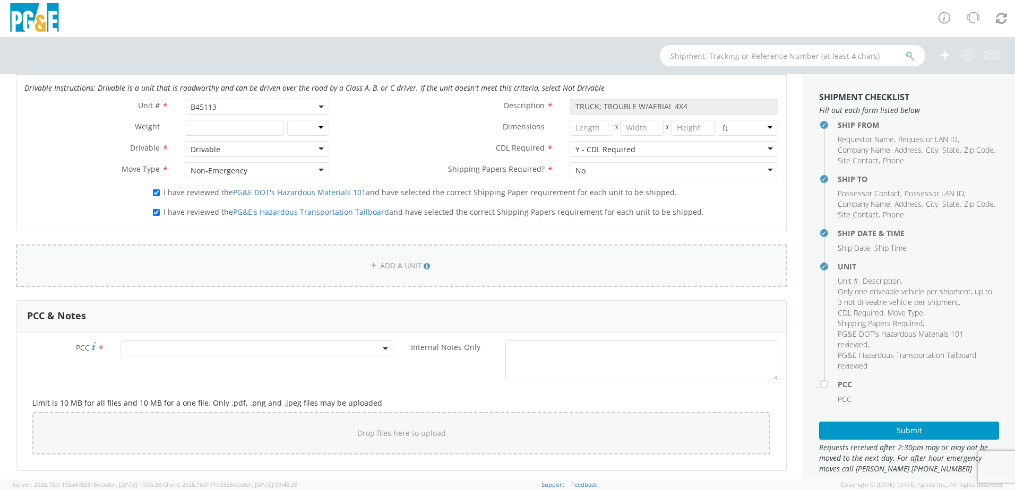
scroll to position [584, 0]
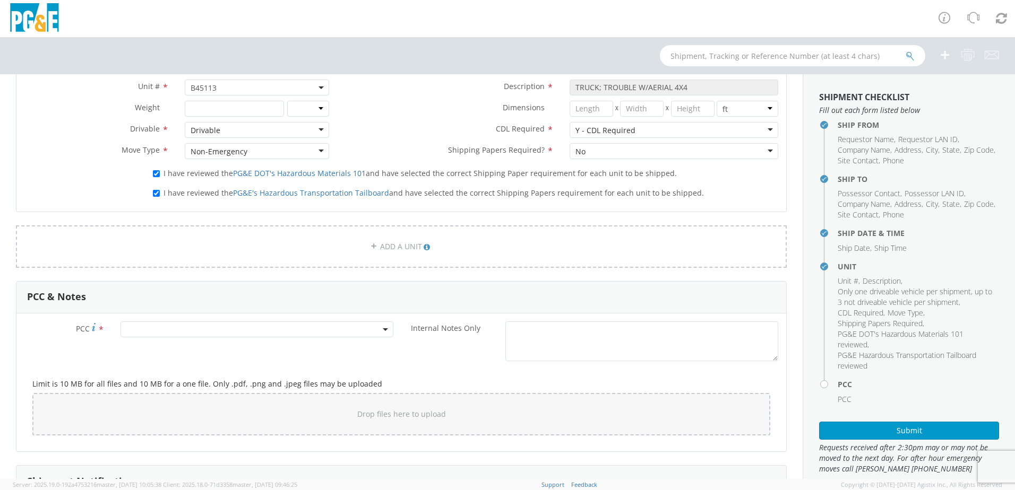
click at [197, 324] on span at bounding box center [256, 330] width 273 height 16
click at [187, 350] on input "number" at bounding box center [255, 347] width 264 height 16
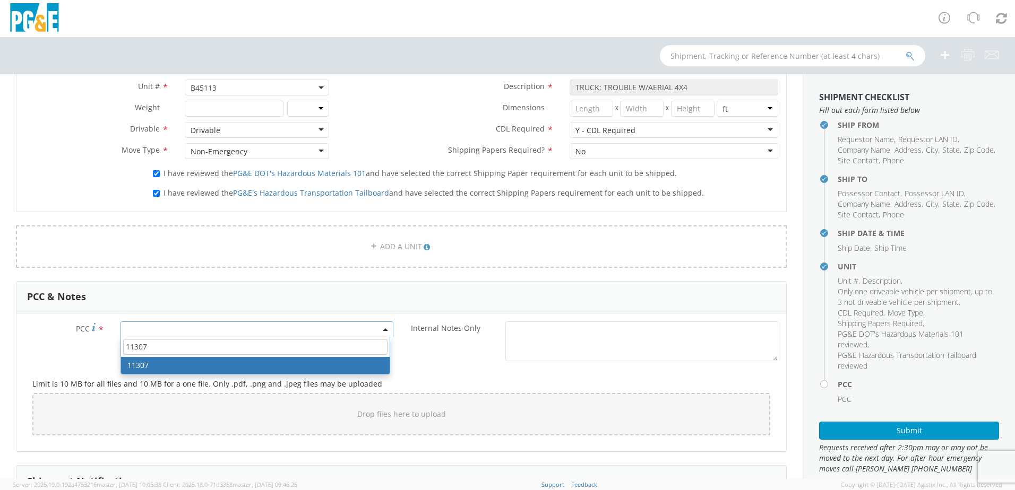
type input "11307"
select select "11307"
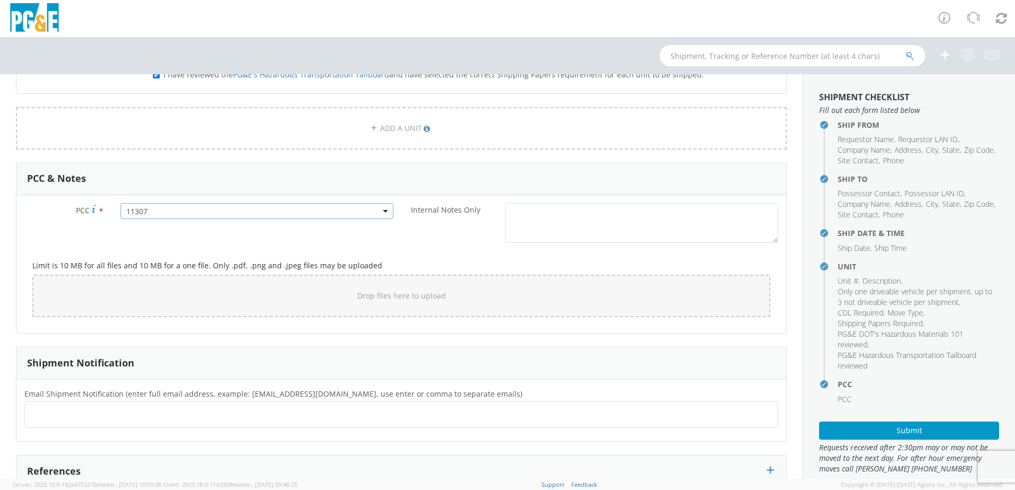
scroll to position [743, 0]
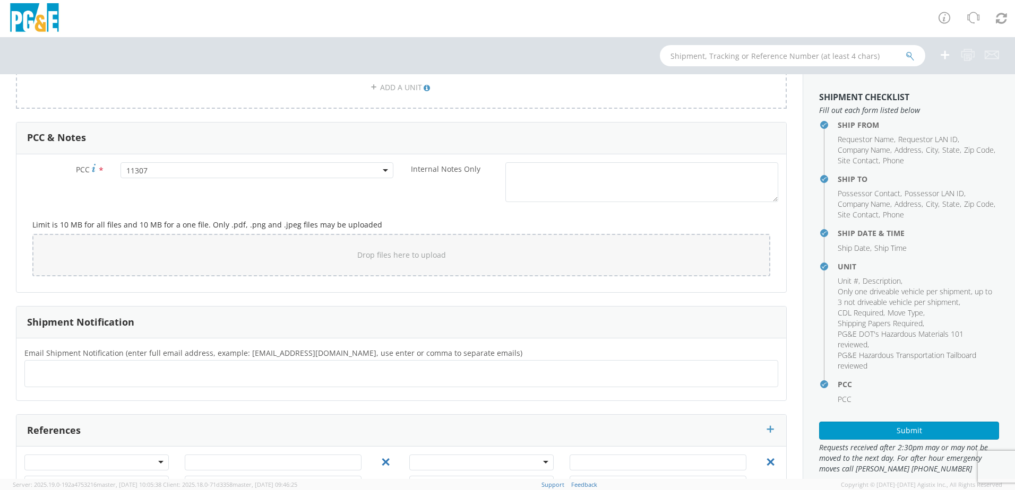
click at [91, 368] on ul at bounding box center [401, 374] width 744 height 18
click at [72, 374] on ul at bounding box center [401, 374] width 744 height 18
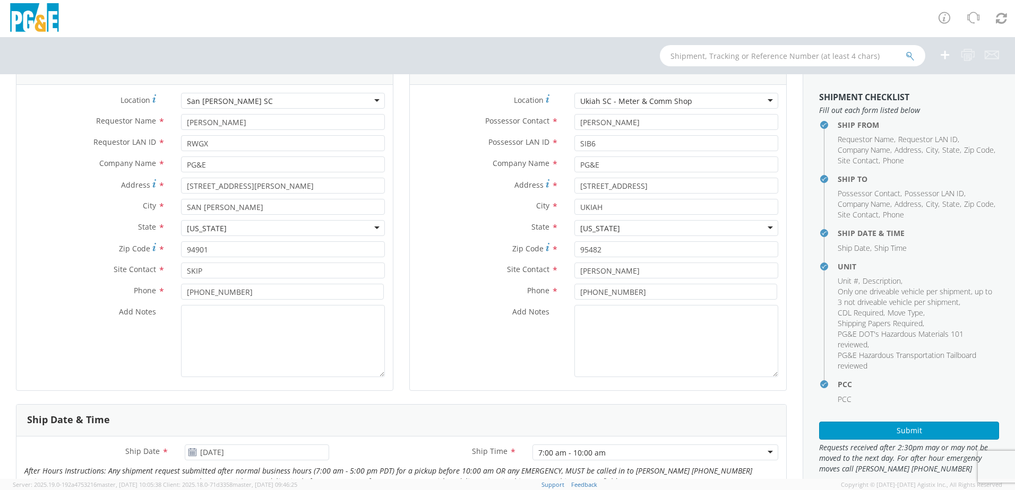
scroll to position [40, 0]
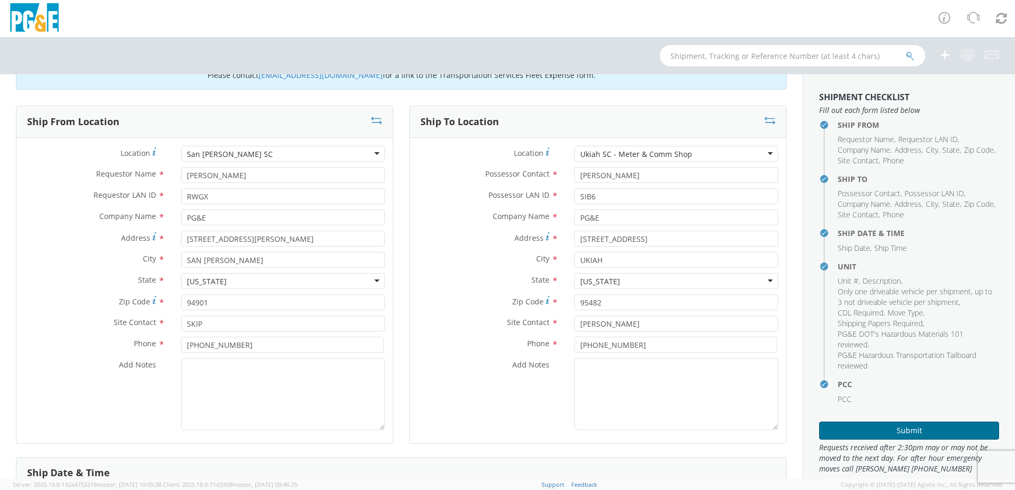
type input "[EMAIL_ADDRESS][DOMAIN_NAME]"
click at [910, 434] on button "Submit" at bounding box center [909, 431] width 180 height 18
